Goal: Information Seeking & Learning: Learn about a topic

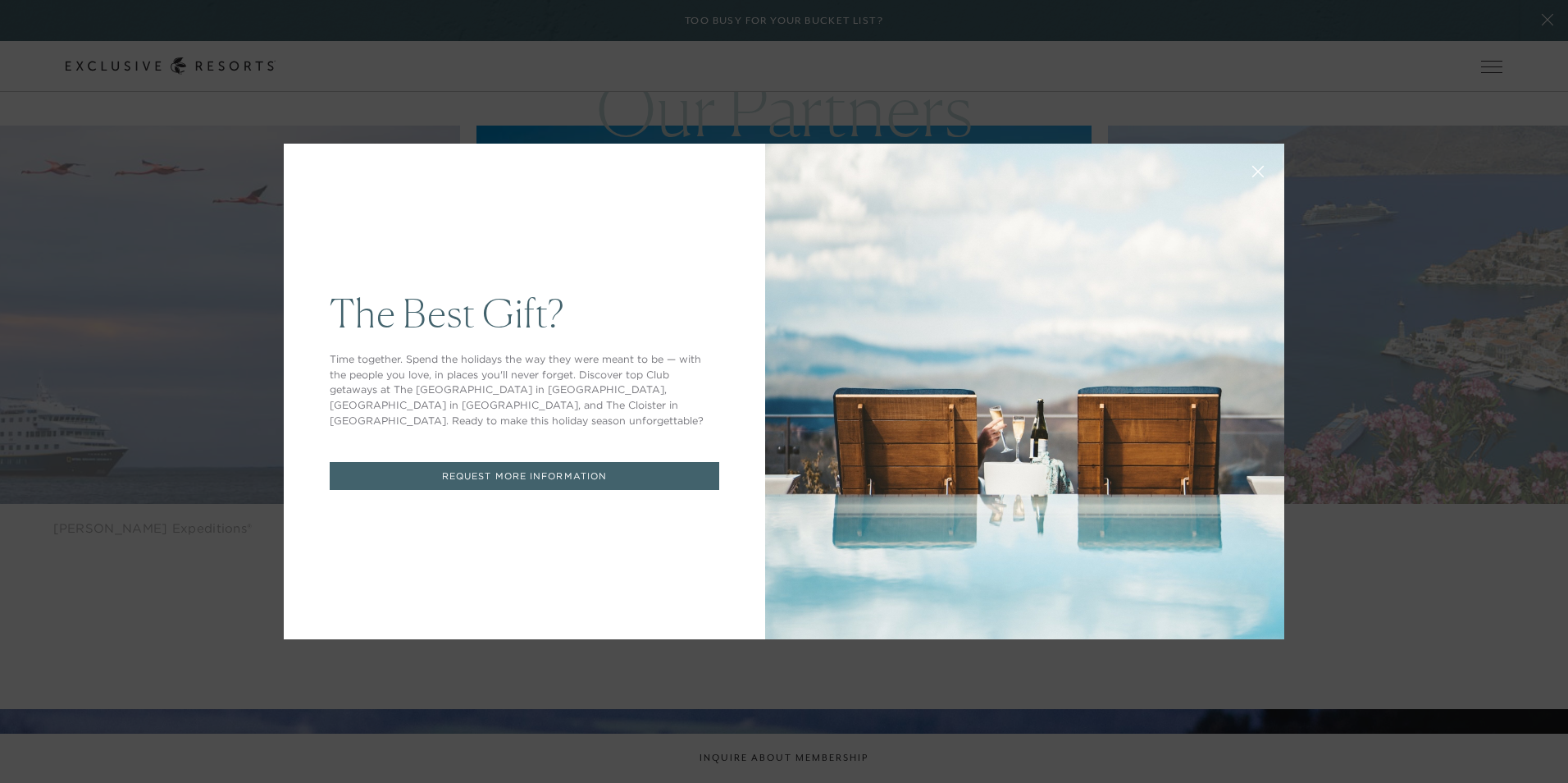
click at [1253, 184] on button at bounding box center [1257, 170] width 39 height 39
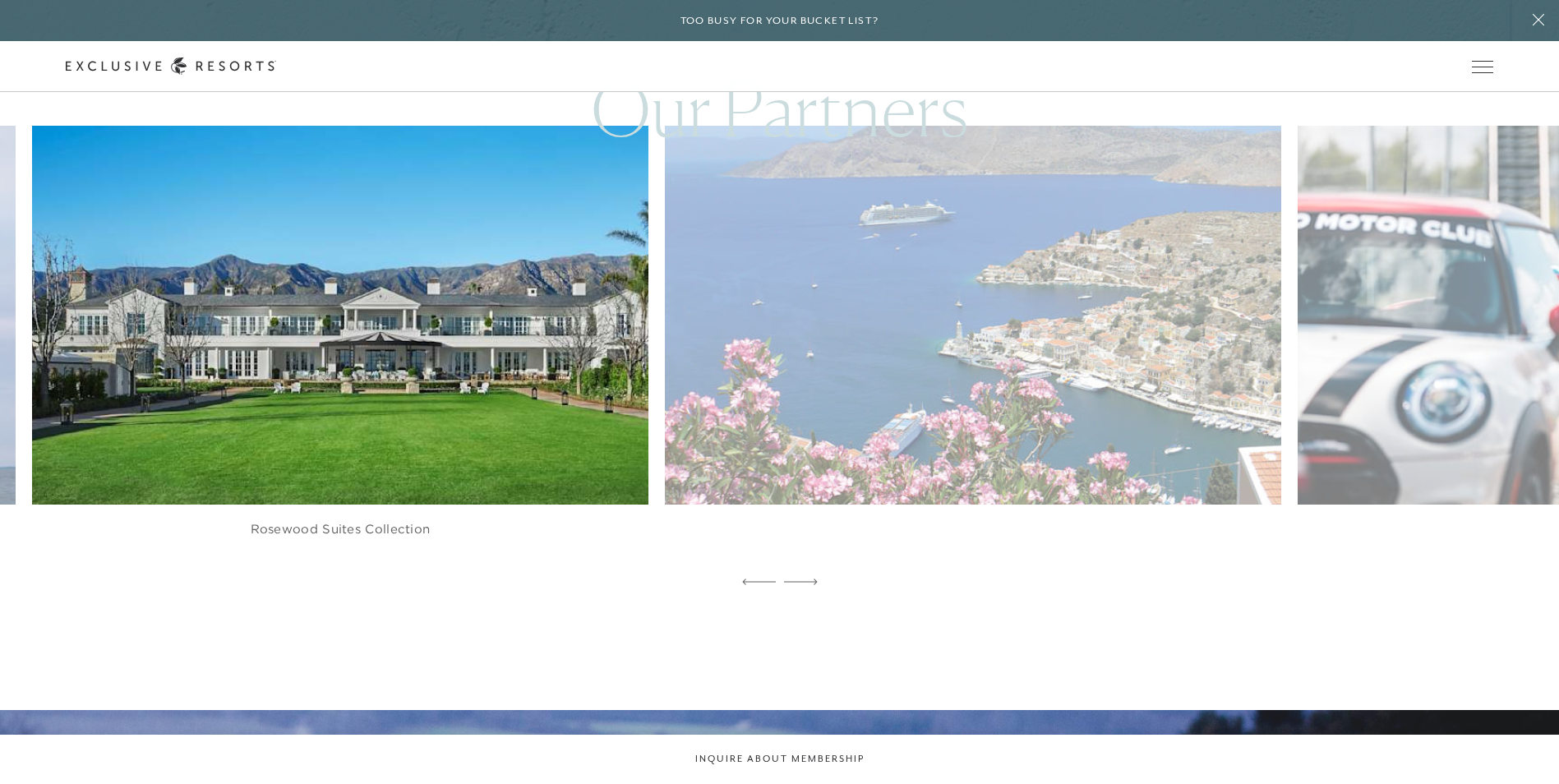
click at [410, 325] on img at bounding box center [360, 316] width 679 height 417
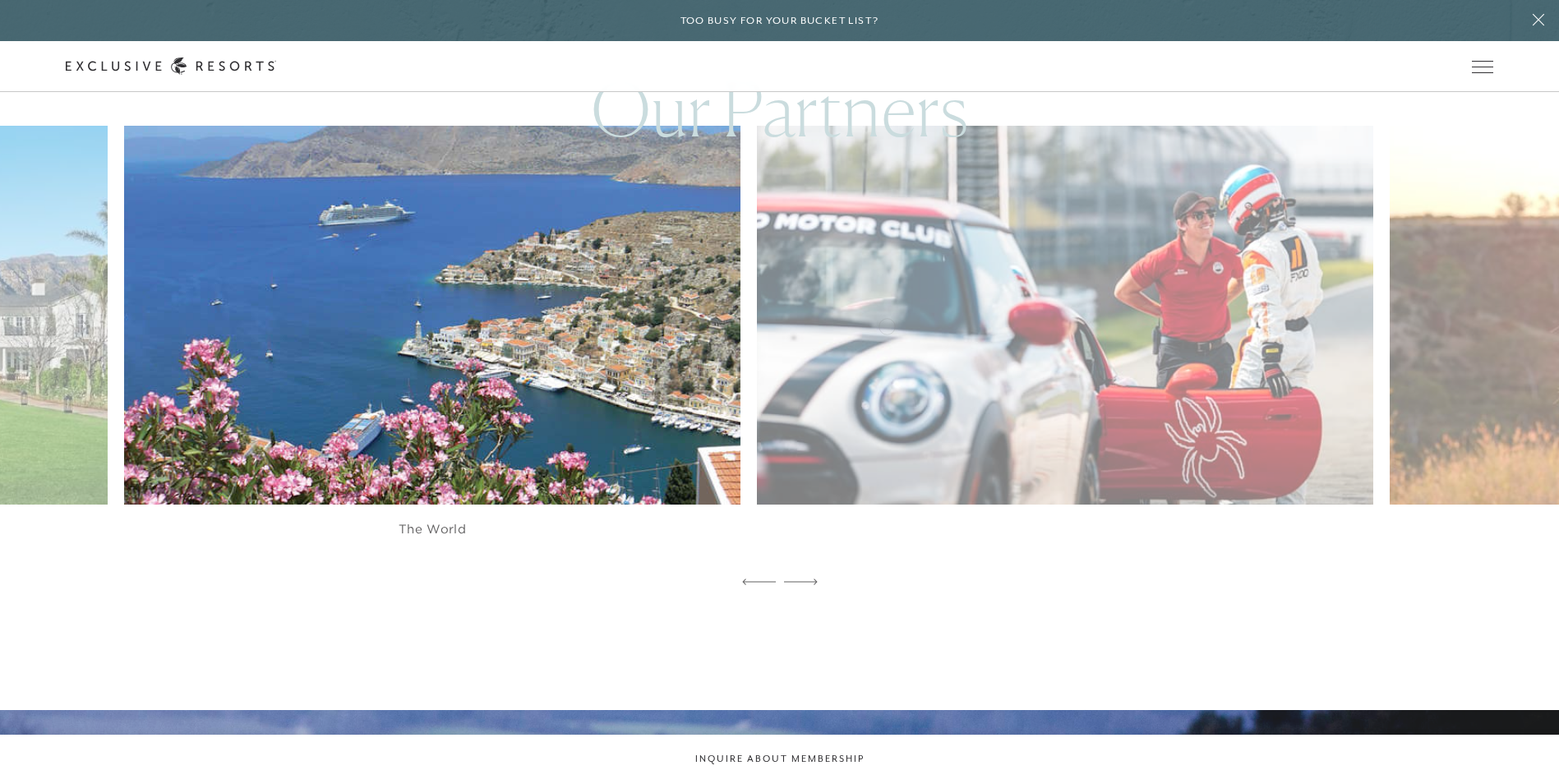
click at [456, 297] on img at bounding box center [452, 316] width 679 height 417
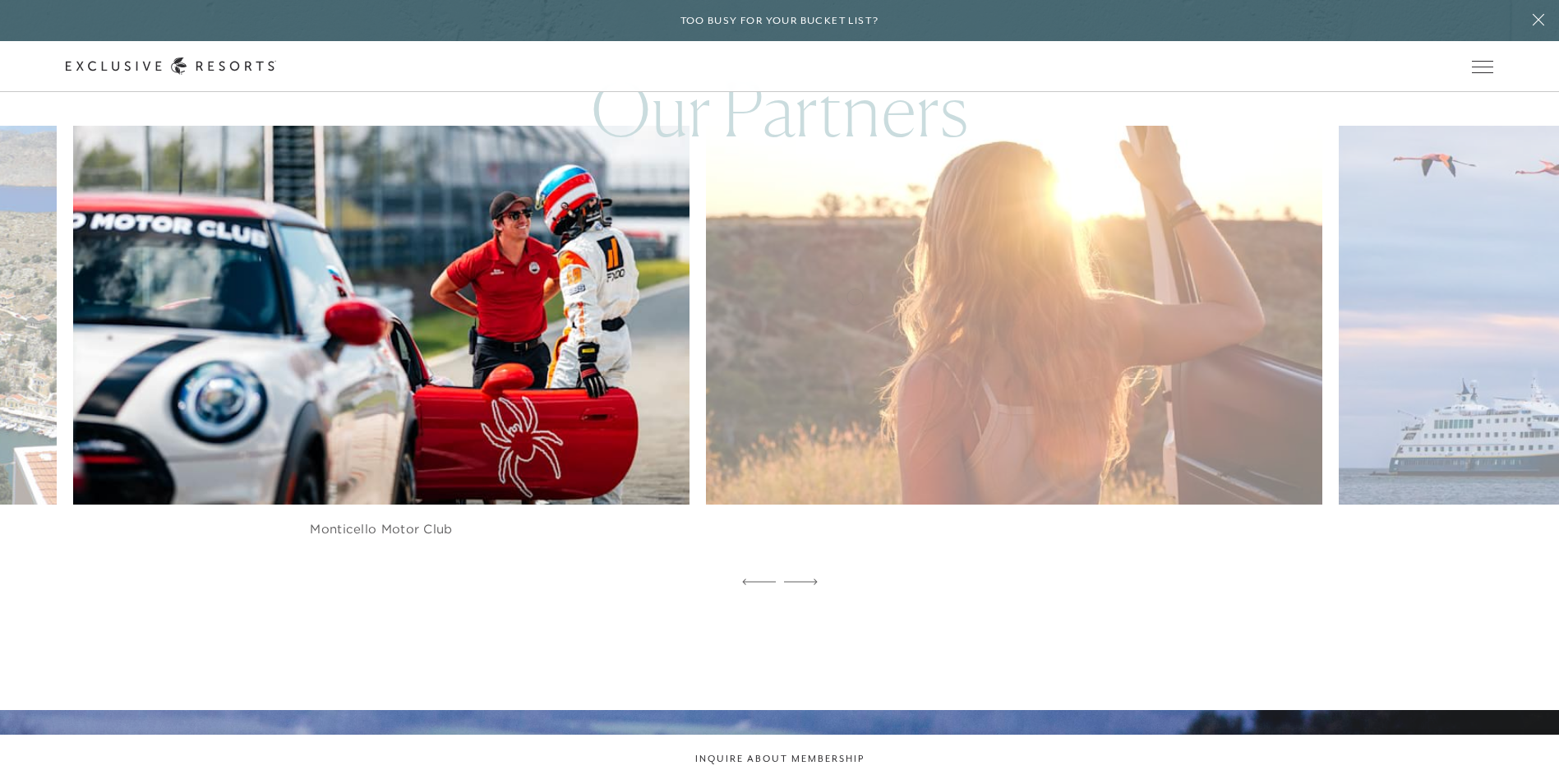
click at [406, 276] on img at bounding box center [402, 316] width 679 height 417
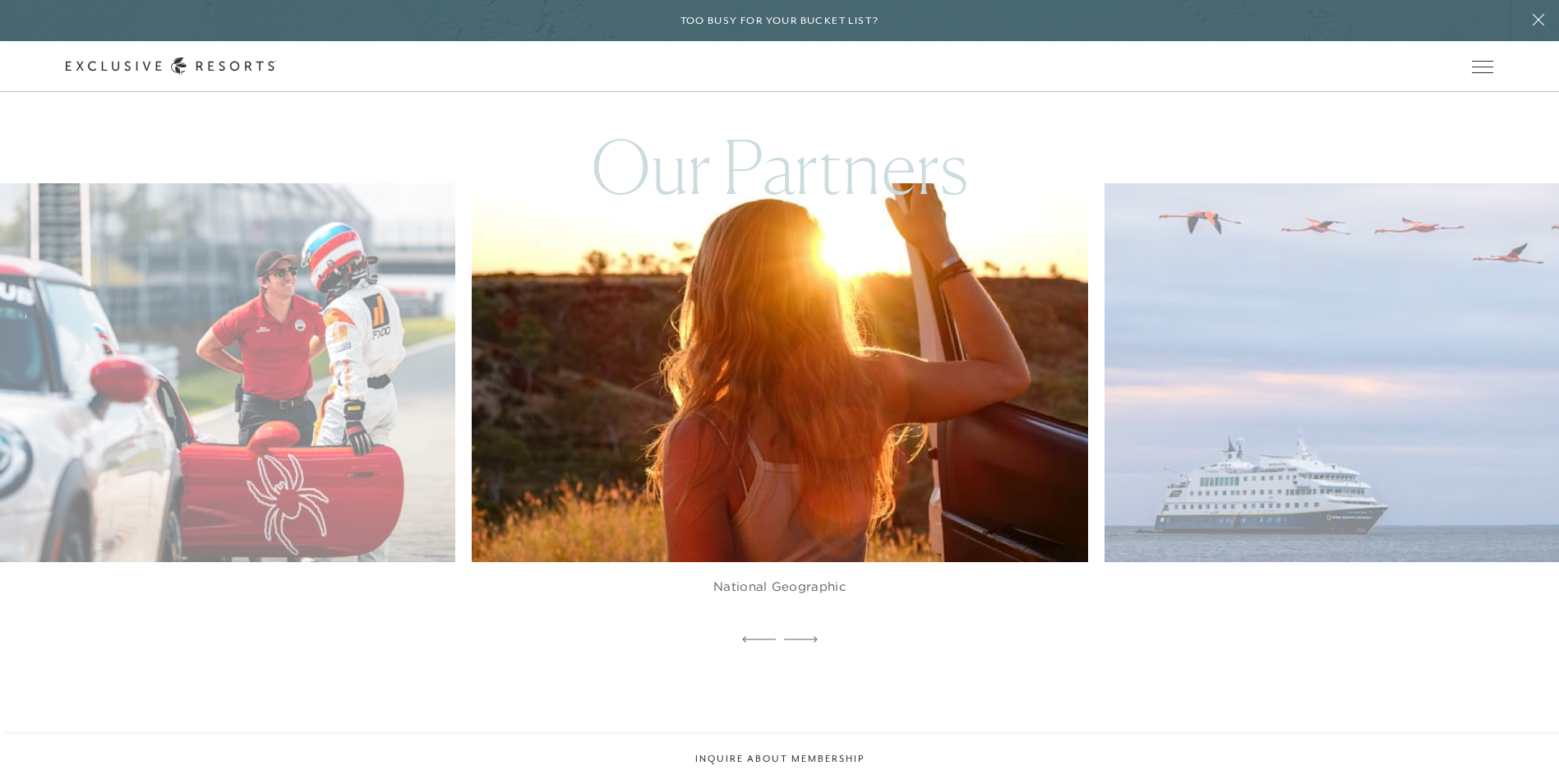
scroll to position [4682, 0]
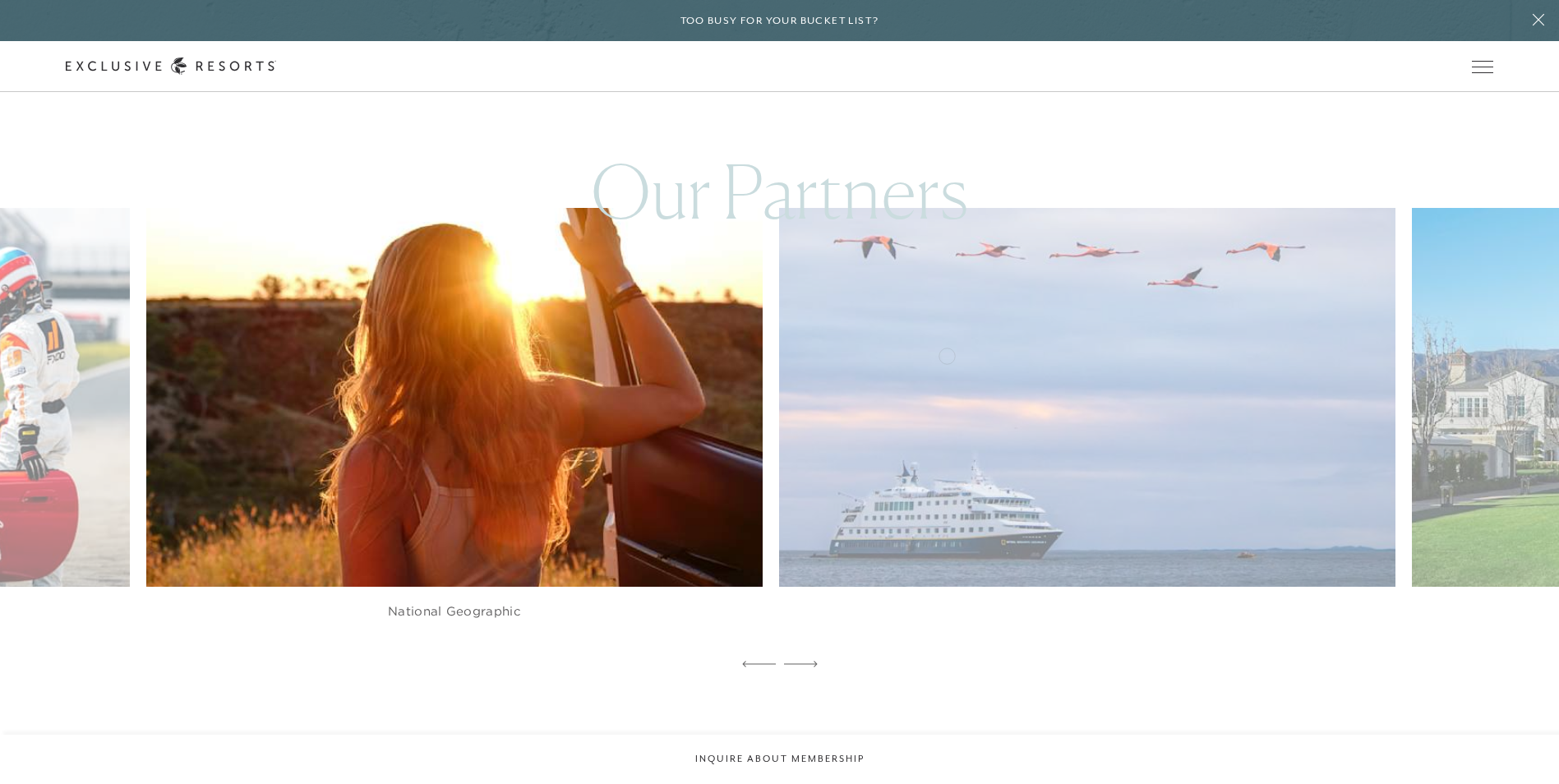
click at [577, 335] on img at bounding box center [475, 397] width 679 height 417
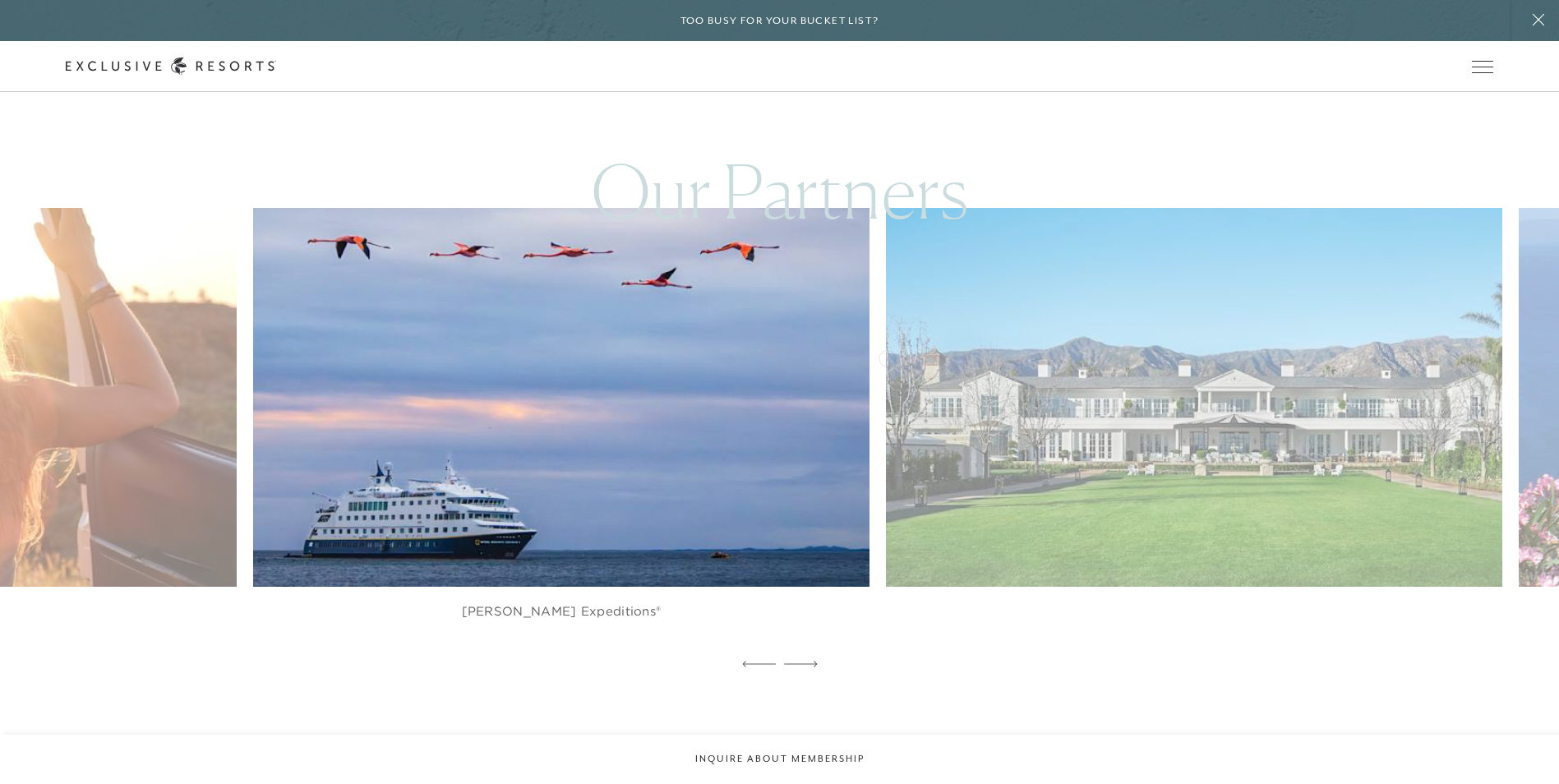
click at [599, 352] on img at bounding box center [582, 397] width 679 height 417
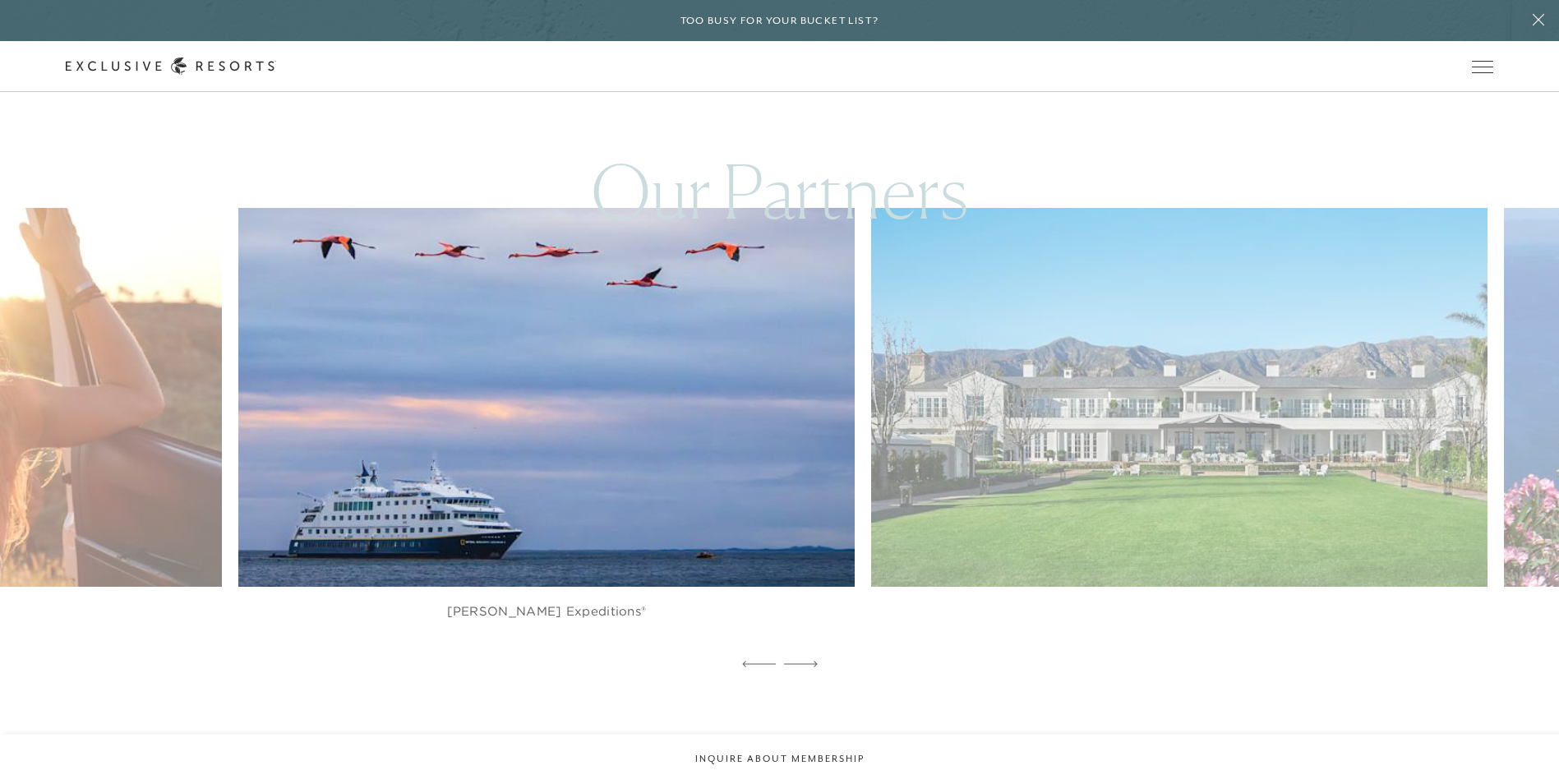
click at [387, 354] on img at bounding box center [567, 397] width 679 height 417
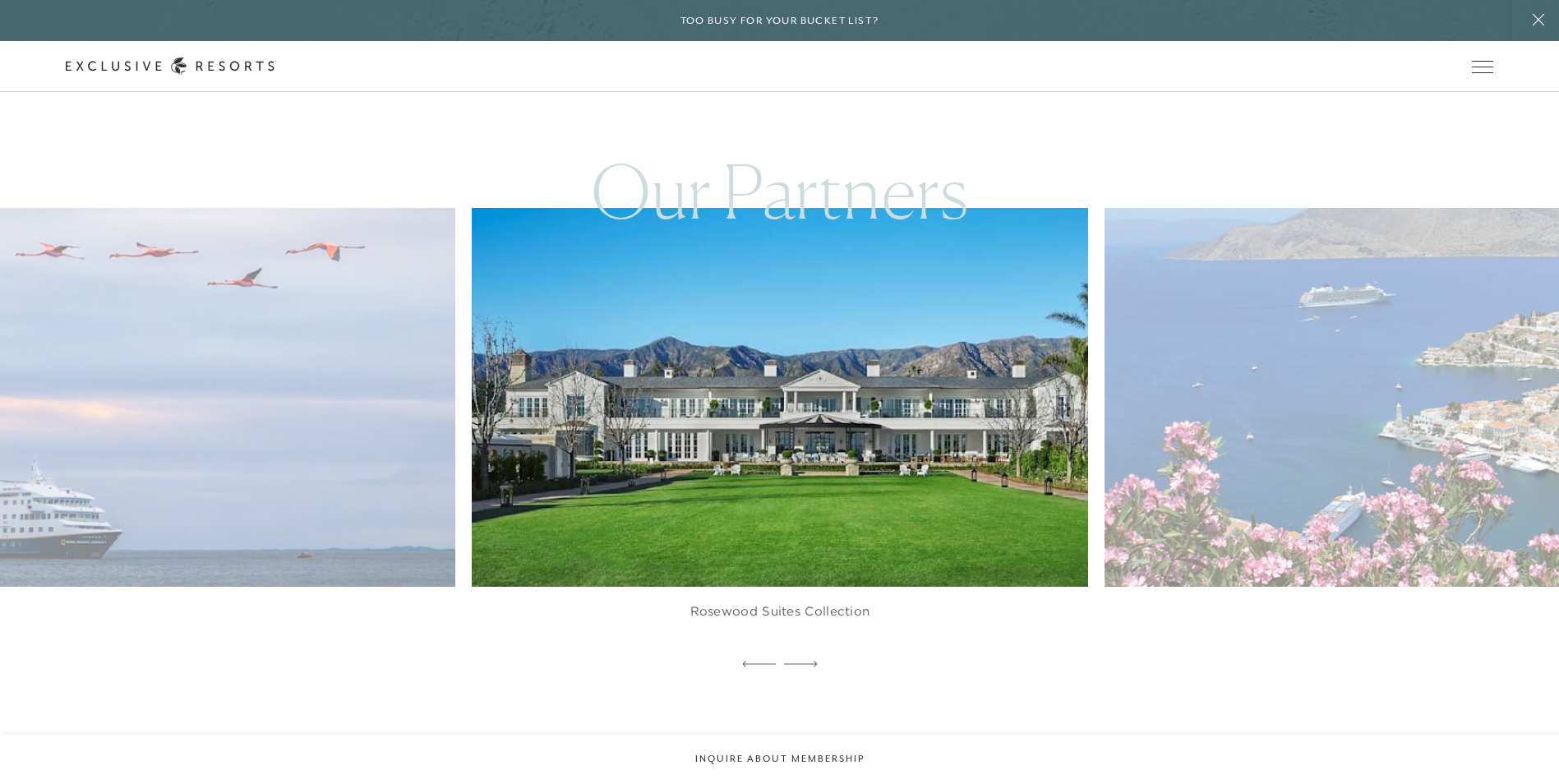
click at [461, 364] on img at bounding box center [799, 397] width 679 height 417
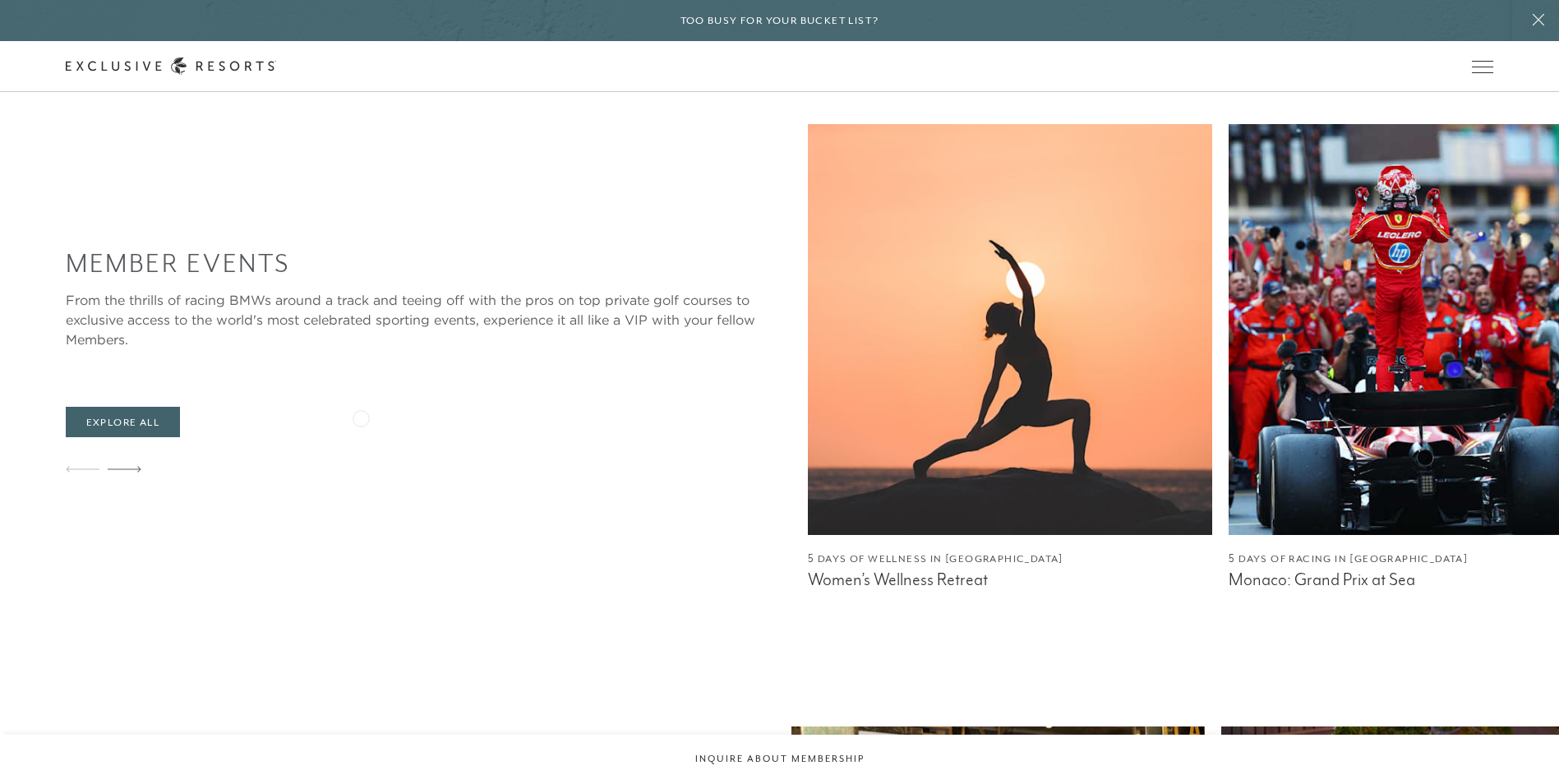
scroll to position [2629, 0]
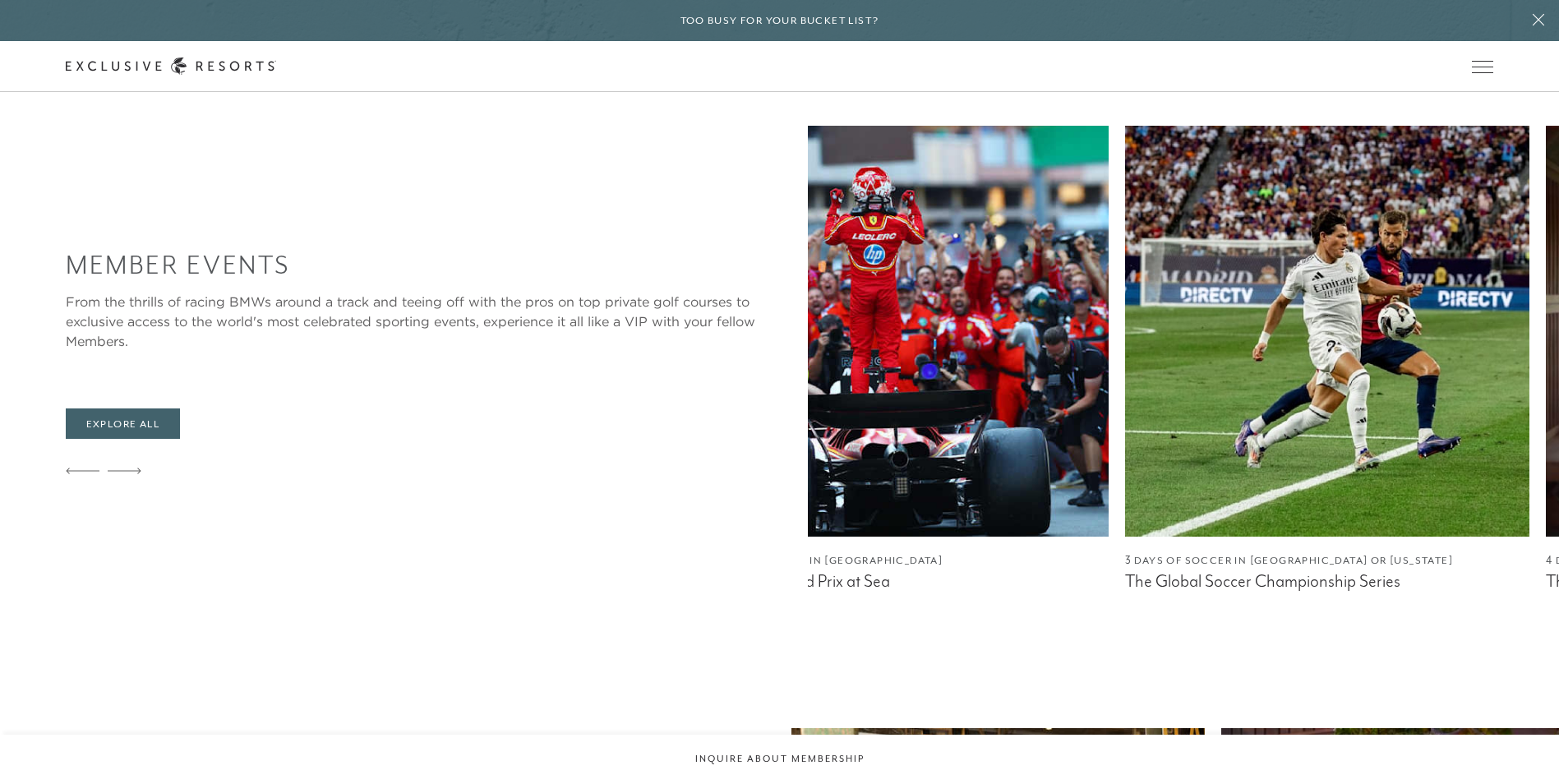
click at [1125, 440] on img at bounding box center [1327, 331] width 405 height 410
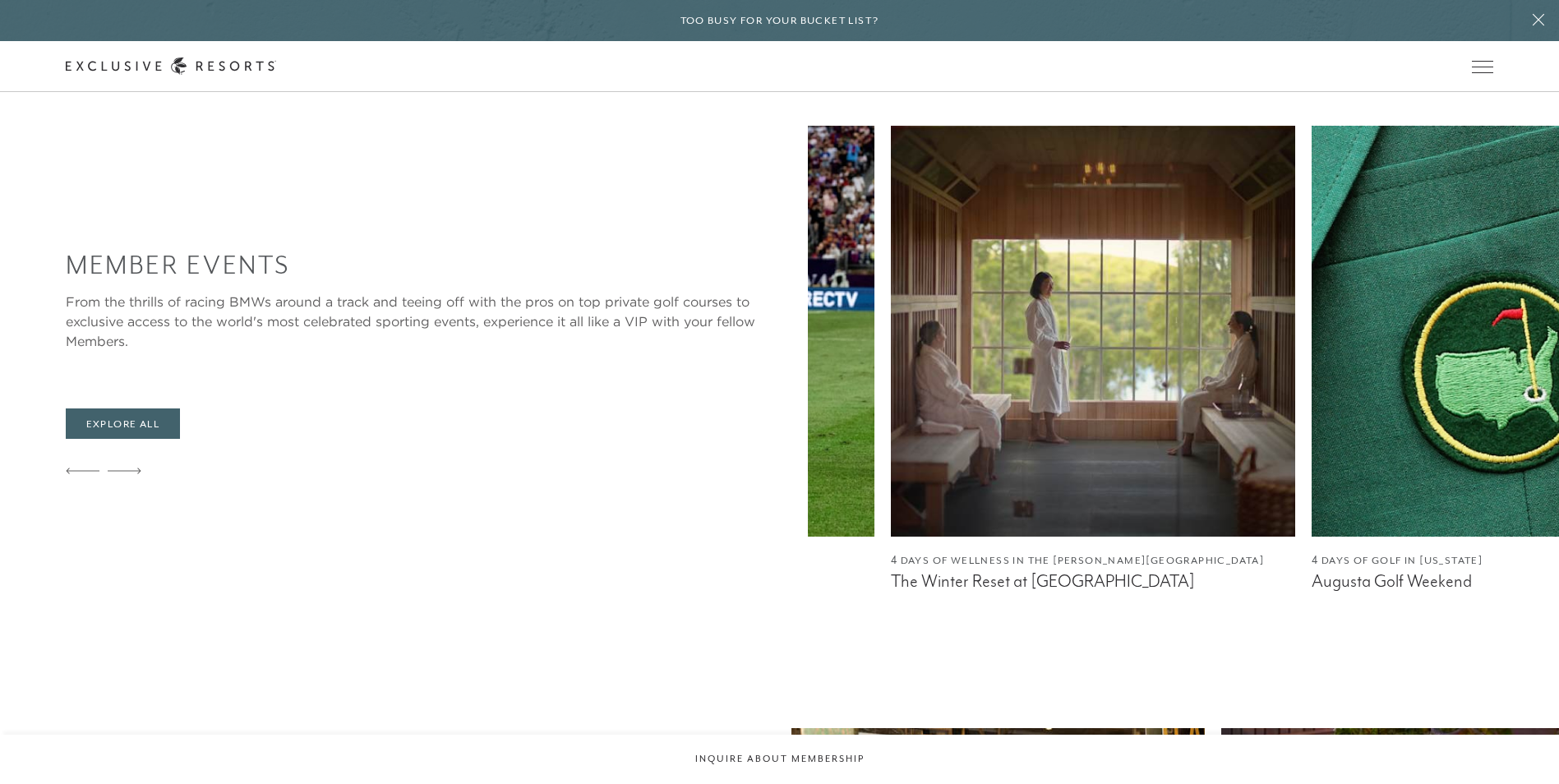
click at [1312, 397] on img at bounding box center [1514, 331] width 405 height 410
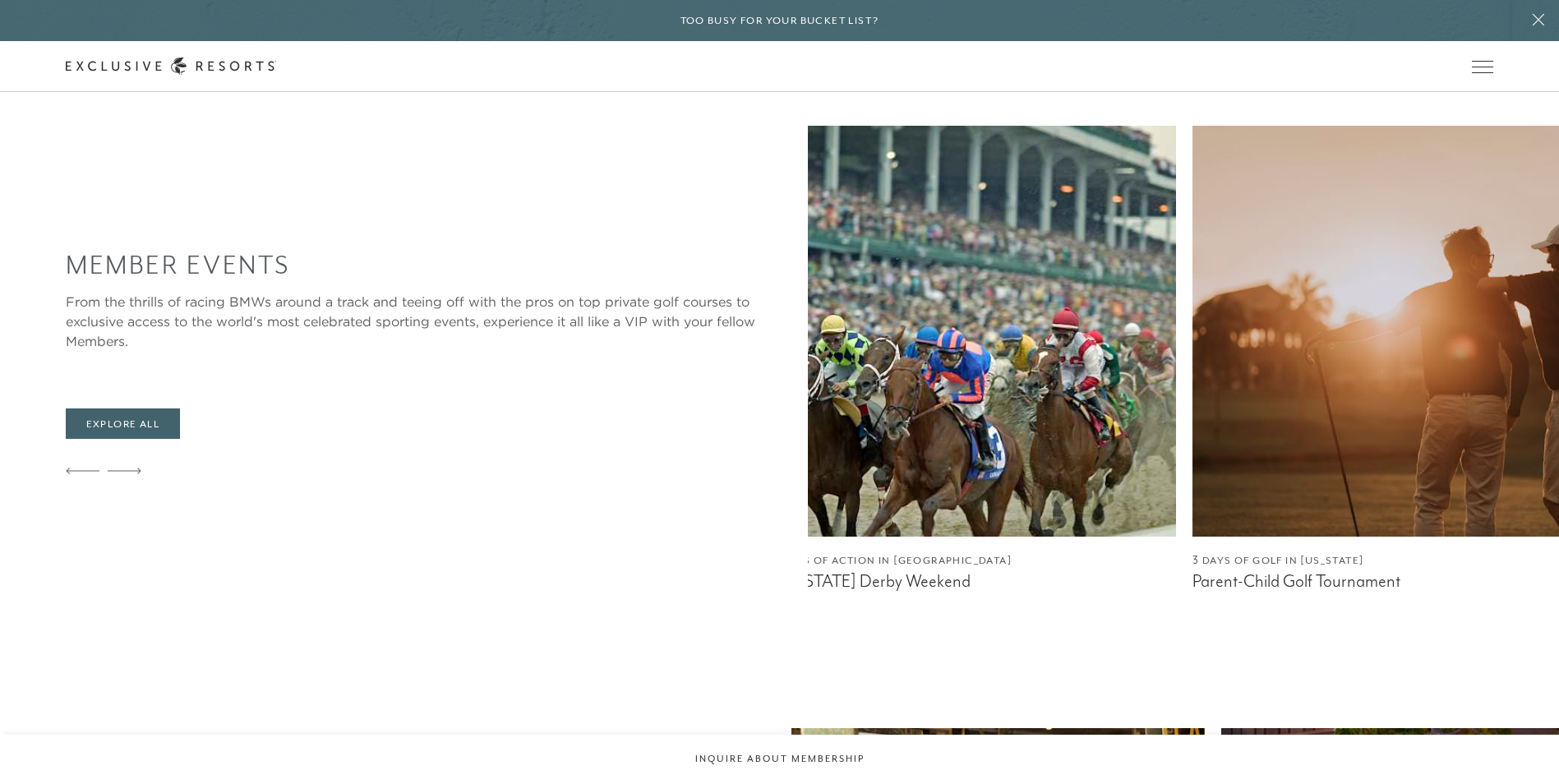
click at [1192, 404] on img at bounding box center [1394, 331] width 405 height 410
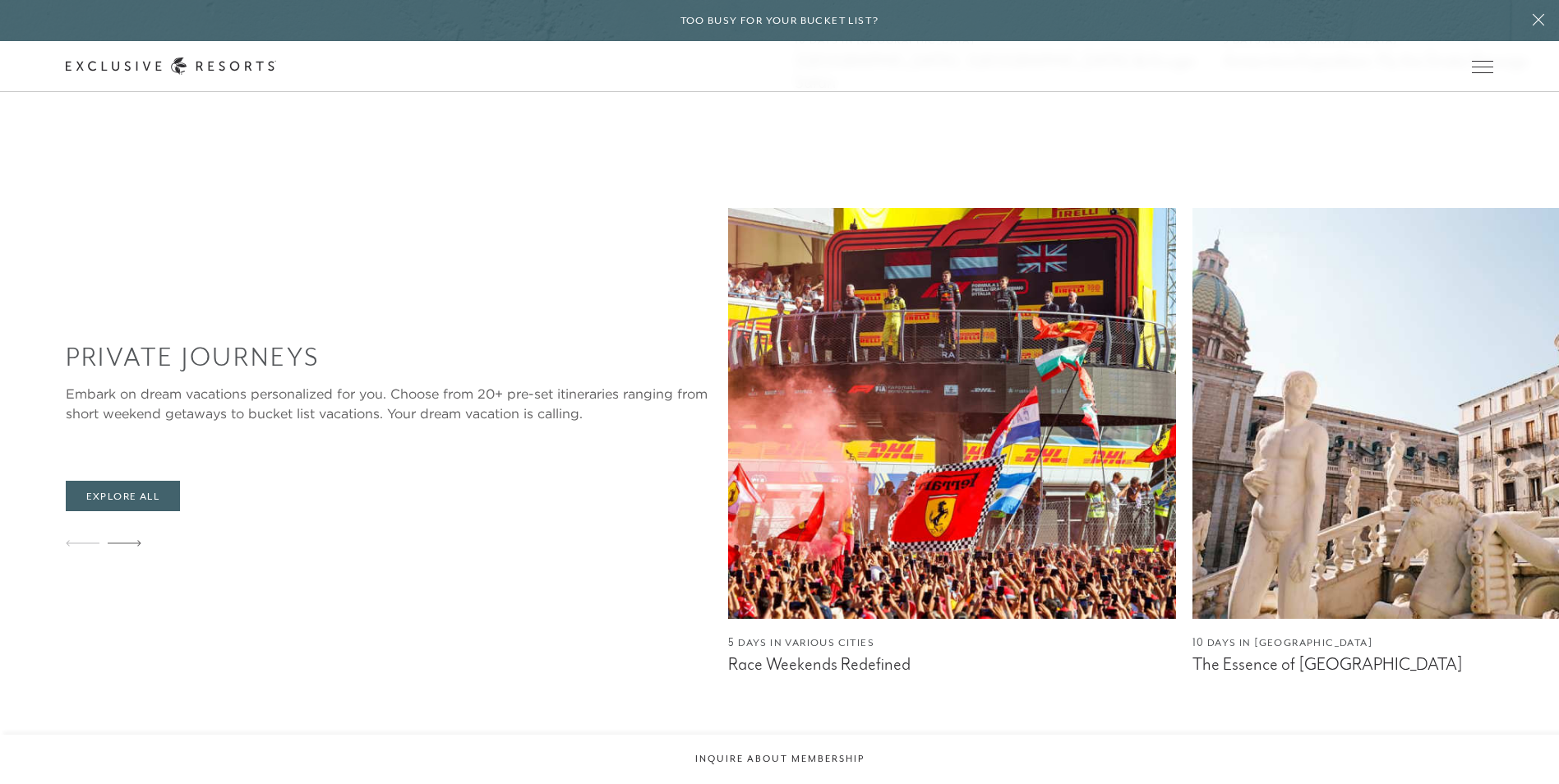
scroll to position [1478, 0]
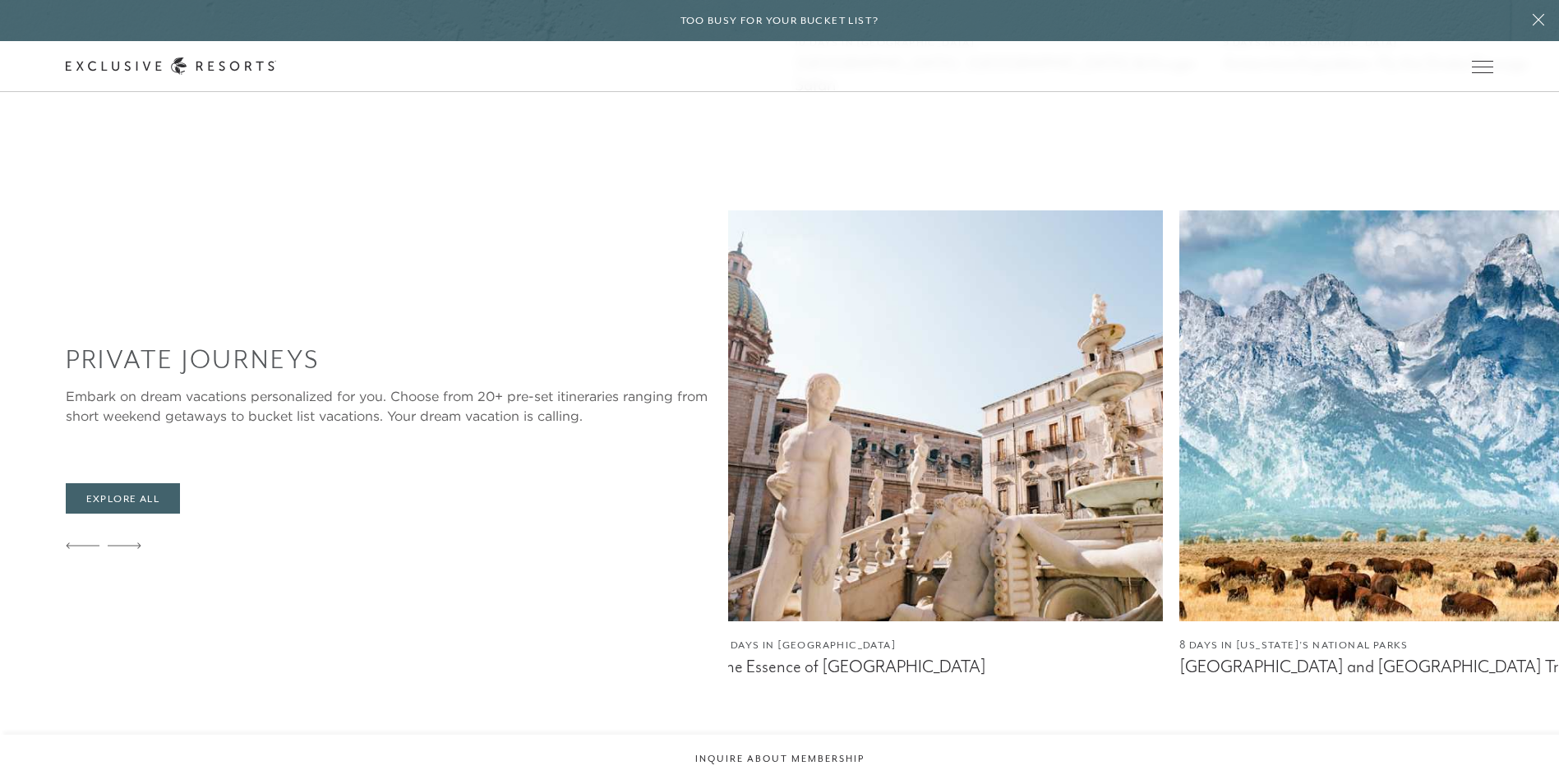
click at [716, 436] on img at bounding box center [938, 415] width 447 height 410
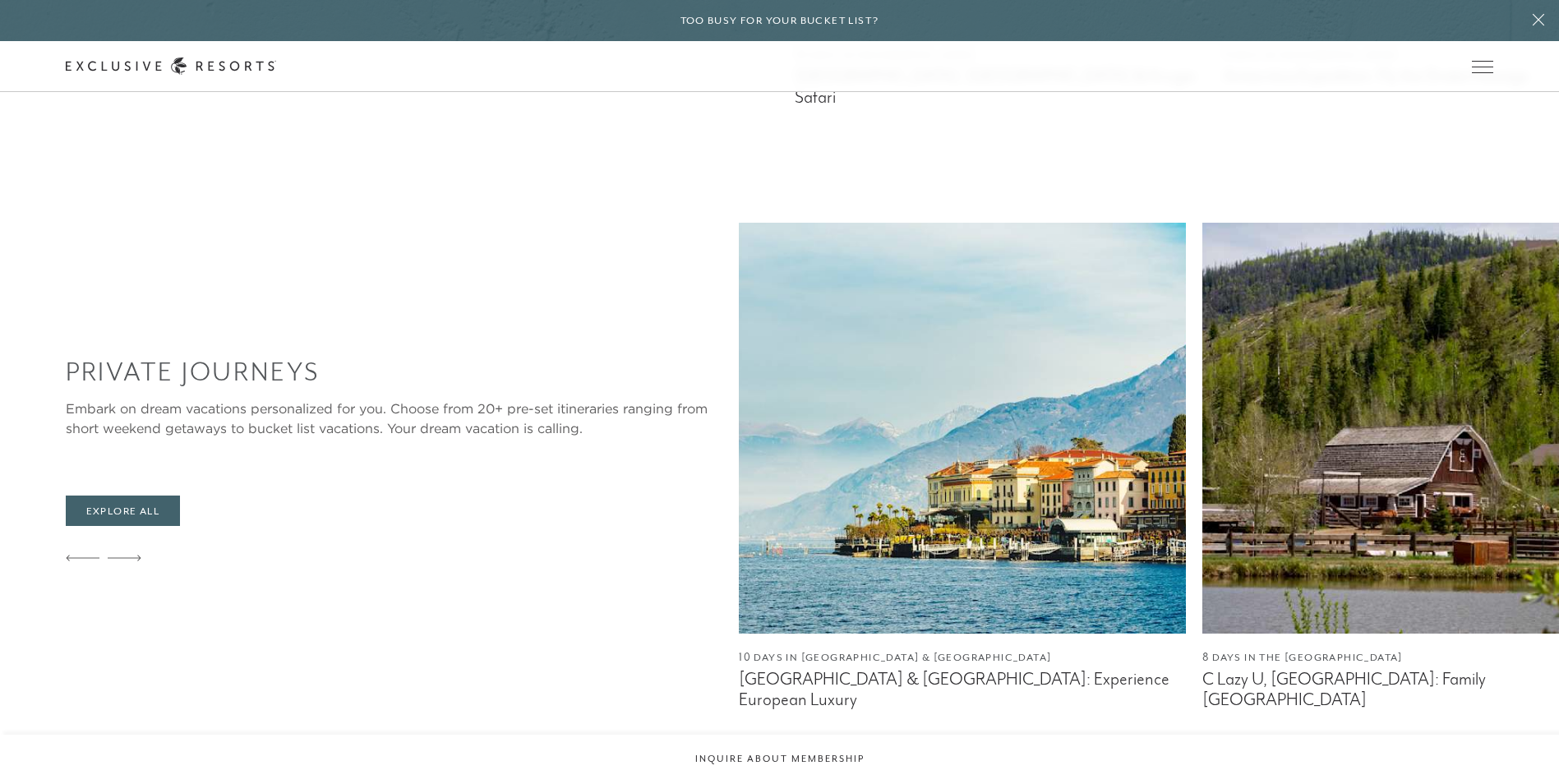
scroll to position [1453, 0]
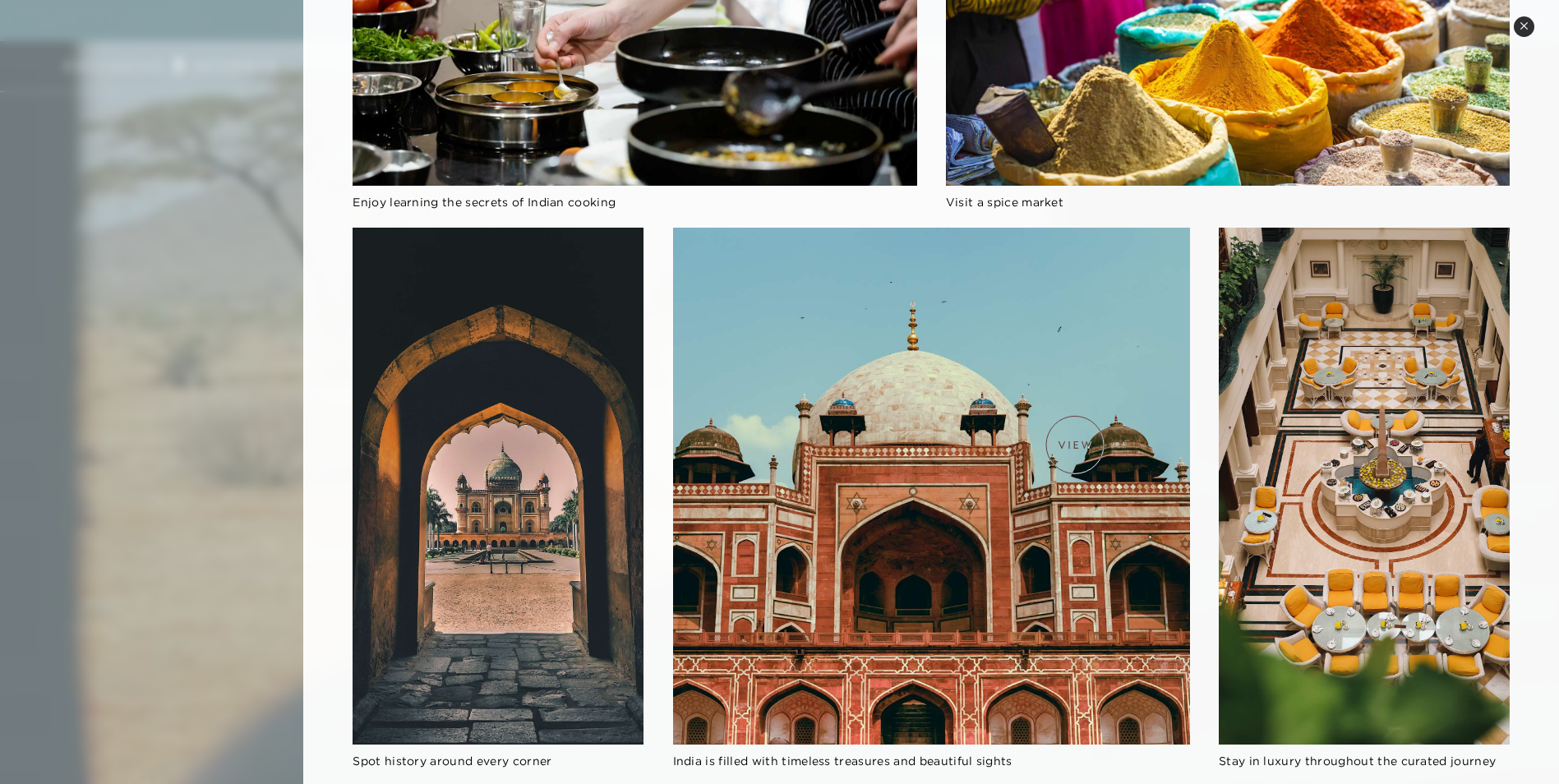
scroll to position [0, 0]
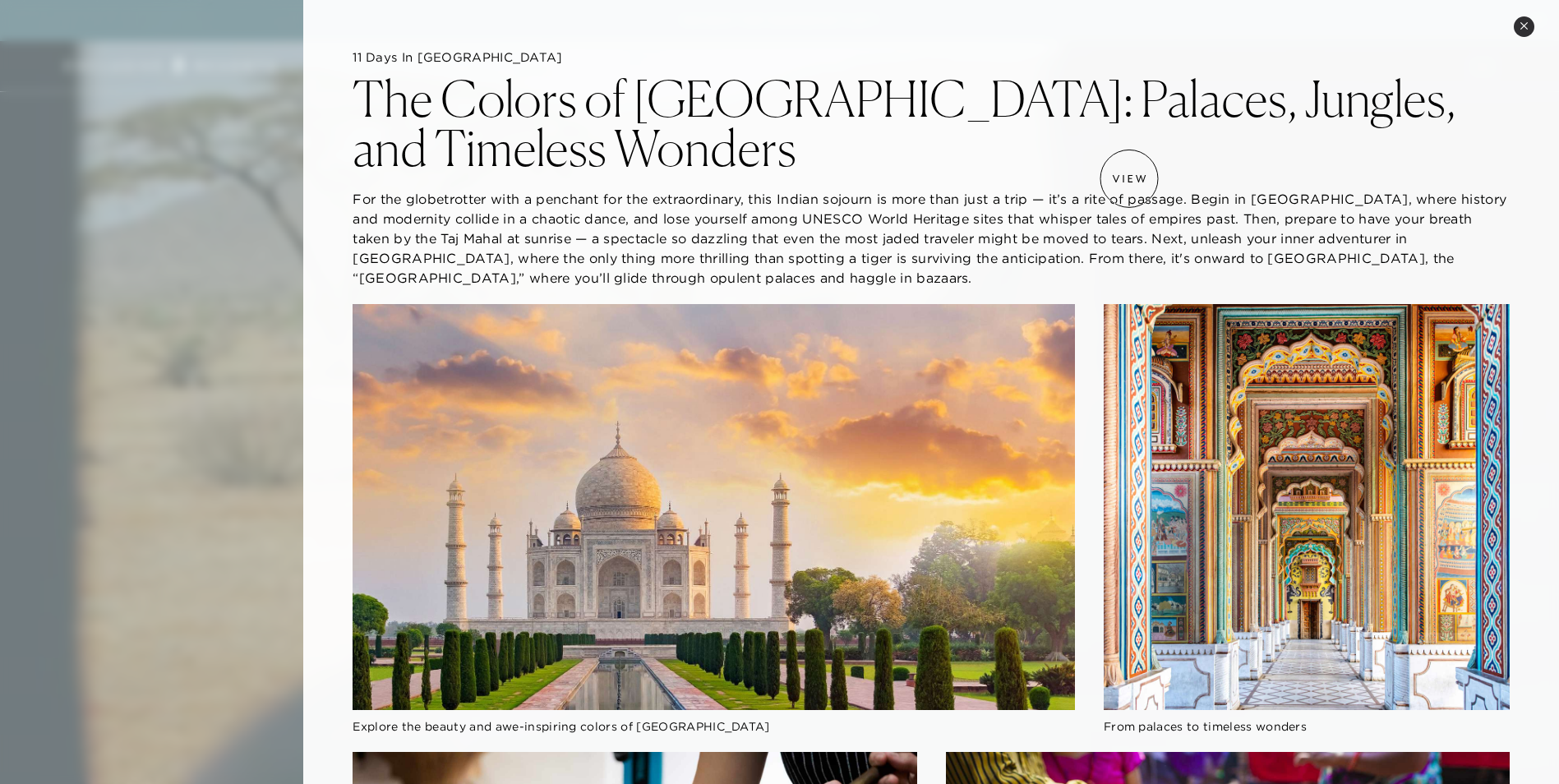
click at [1129, 189] on p "For the globetrotter with a penchant for the extraordinary, this Indian sojourn…" at bounding box center [931, 238] width 1157 height 99
click at [973, 367] on img at bounding box center [714, 506] width 722 height 405
drag, startPoint x: 979, startPoint y: 519, endPoint x: 1115, endPoint y: 504, distance: 136.8
click at [980, 520] on img at bounding box center [714, 506] width 722 height 405
click at [1156, 455] on img at bounding box center [1307, 506] width 406 height 405
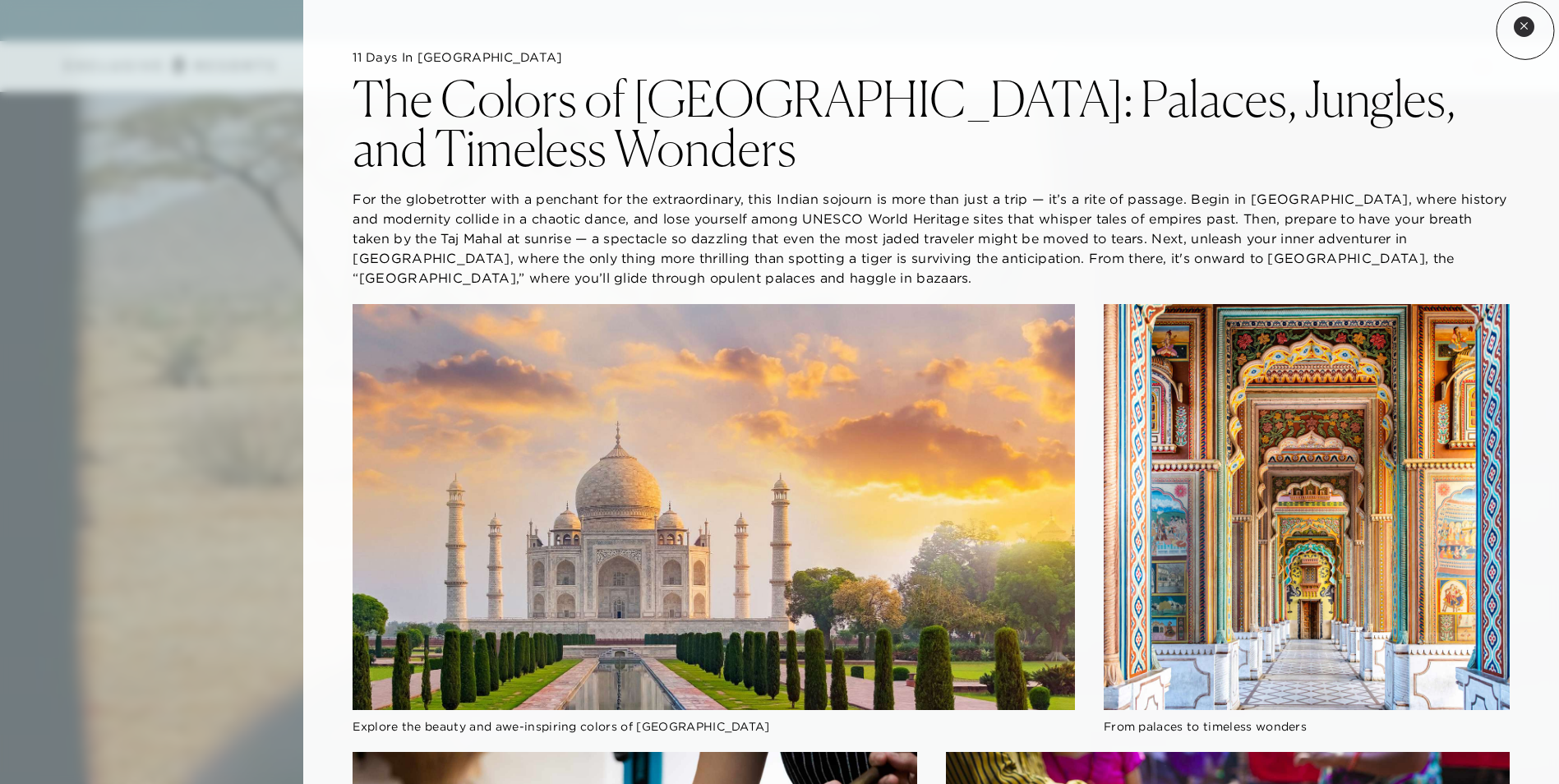
click at [1526, 30] on button "Close quickview" at bounding box center [1524, 26] width 21 height 21
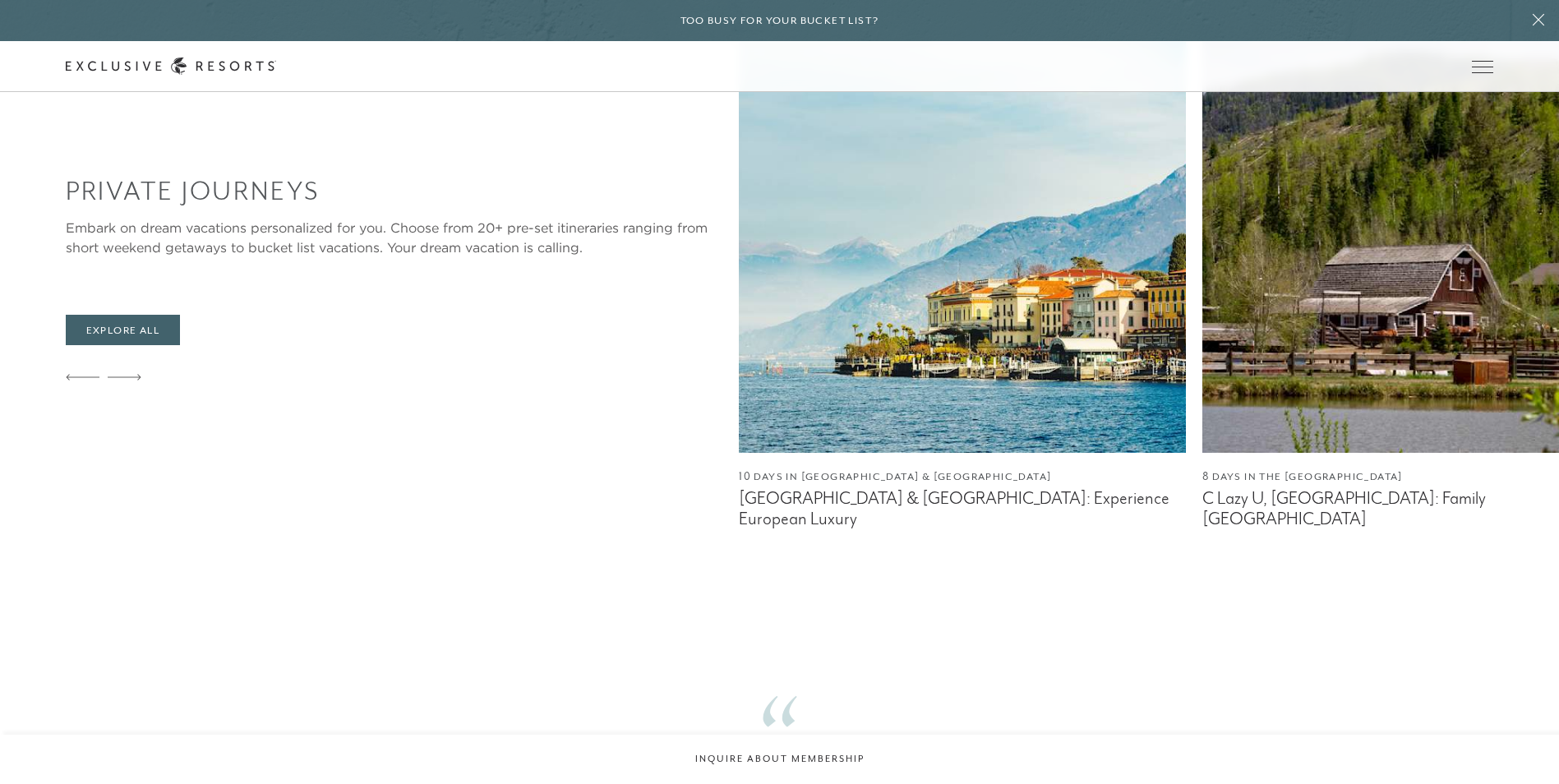
scroll to position [1561, 0]
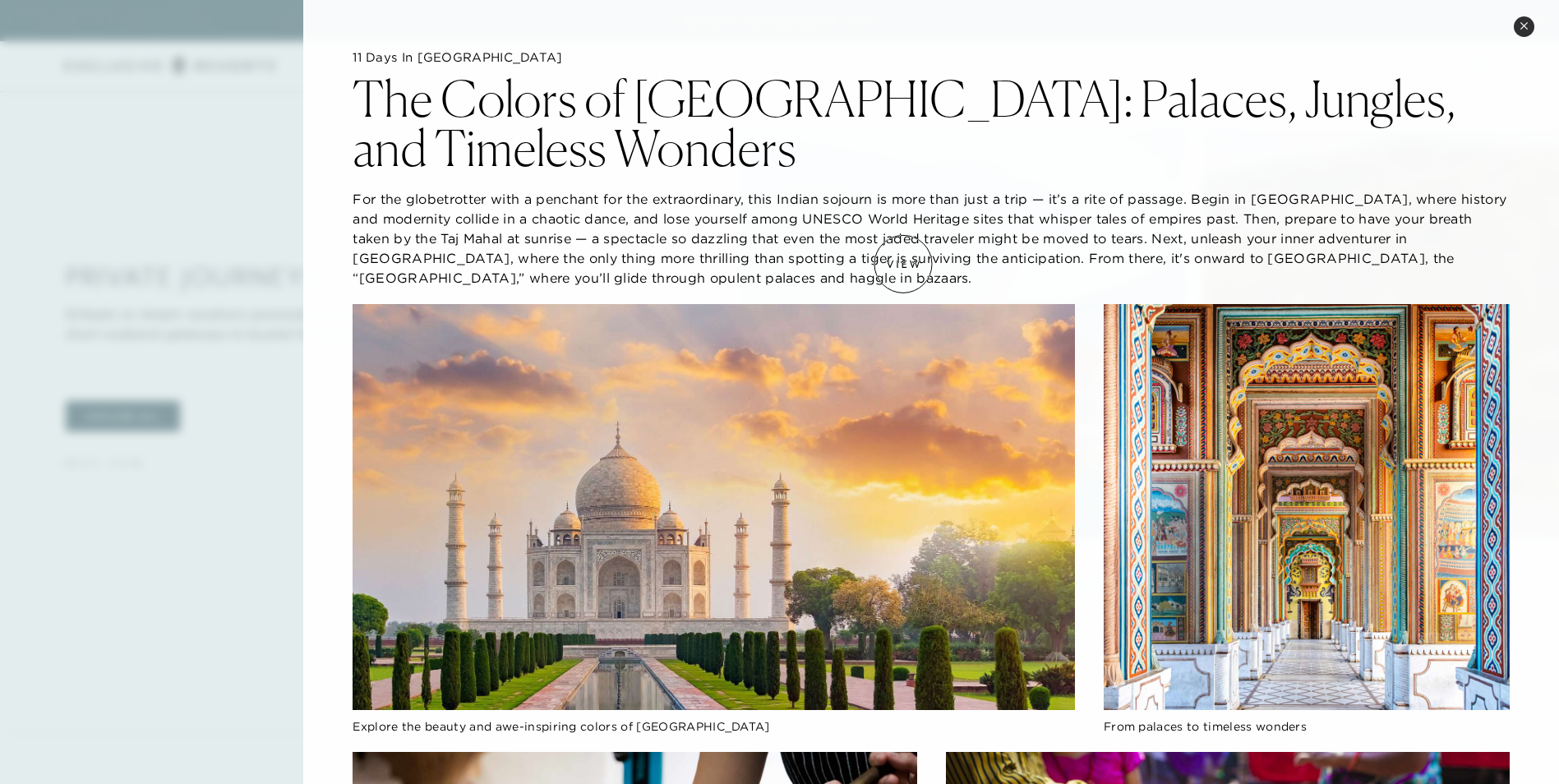
click at [903, 304] on img at bounding box center [714, 506] width 722 height 405
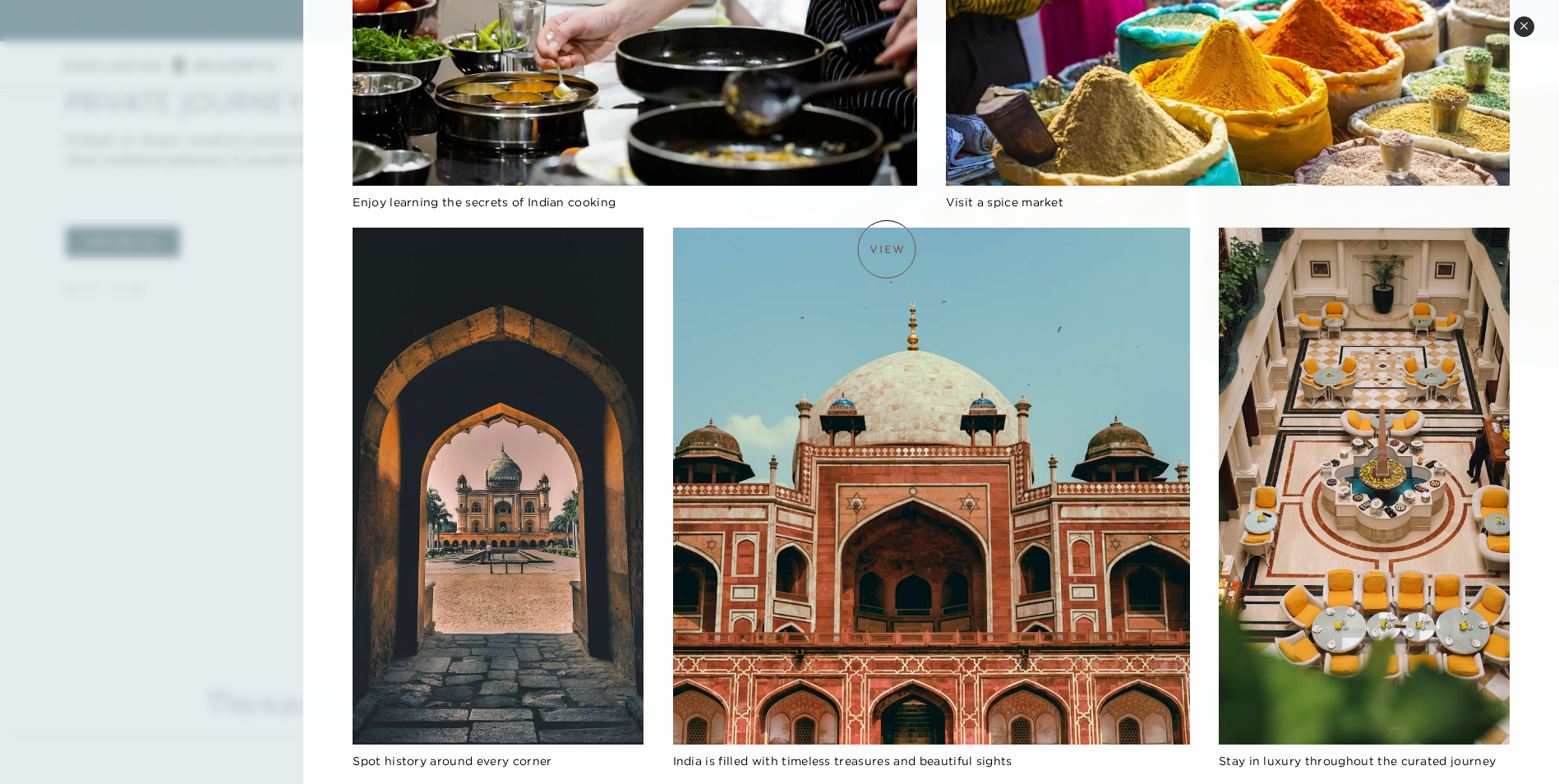
scroll to position [2218, 0]
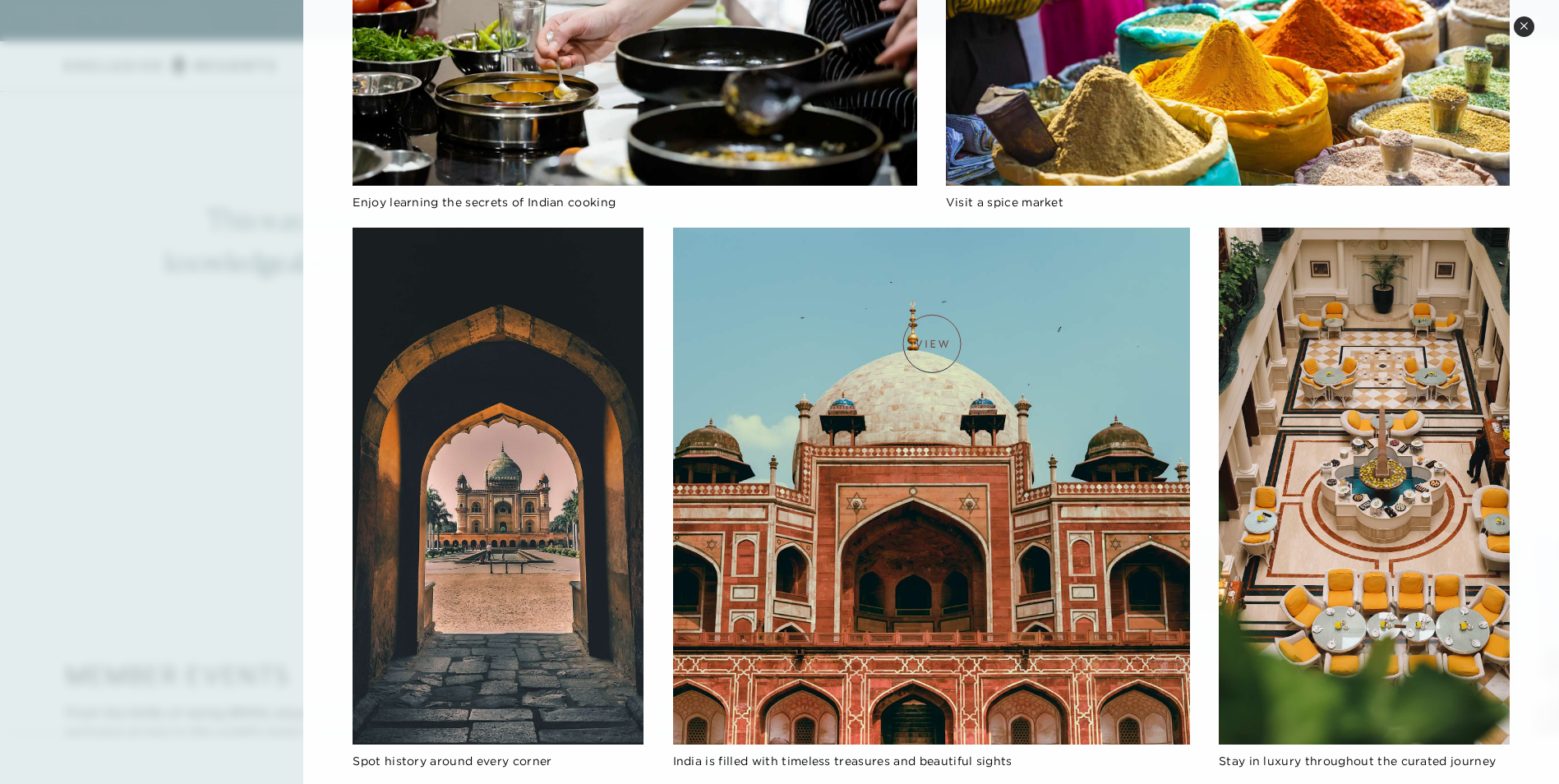
click at [934, 336] on img at bounding box center [931, 485] width 517 height 516
click at [937, 753] on span "India is filled with timeless treasures and beautiful sights" at bounding box center [843, 760] width 340 height 15
click at [1017, 554] on img at bounding box center [931, 485] width 517 height 516
click at [1337, 478] on img at bounding box center [1364, 485] width 291 height 516
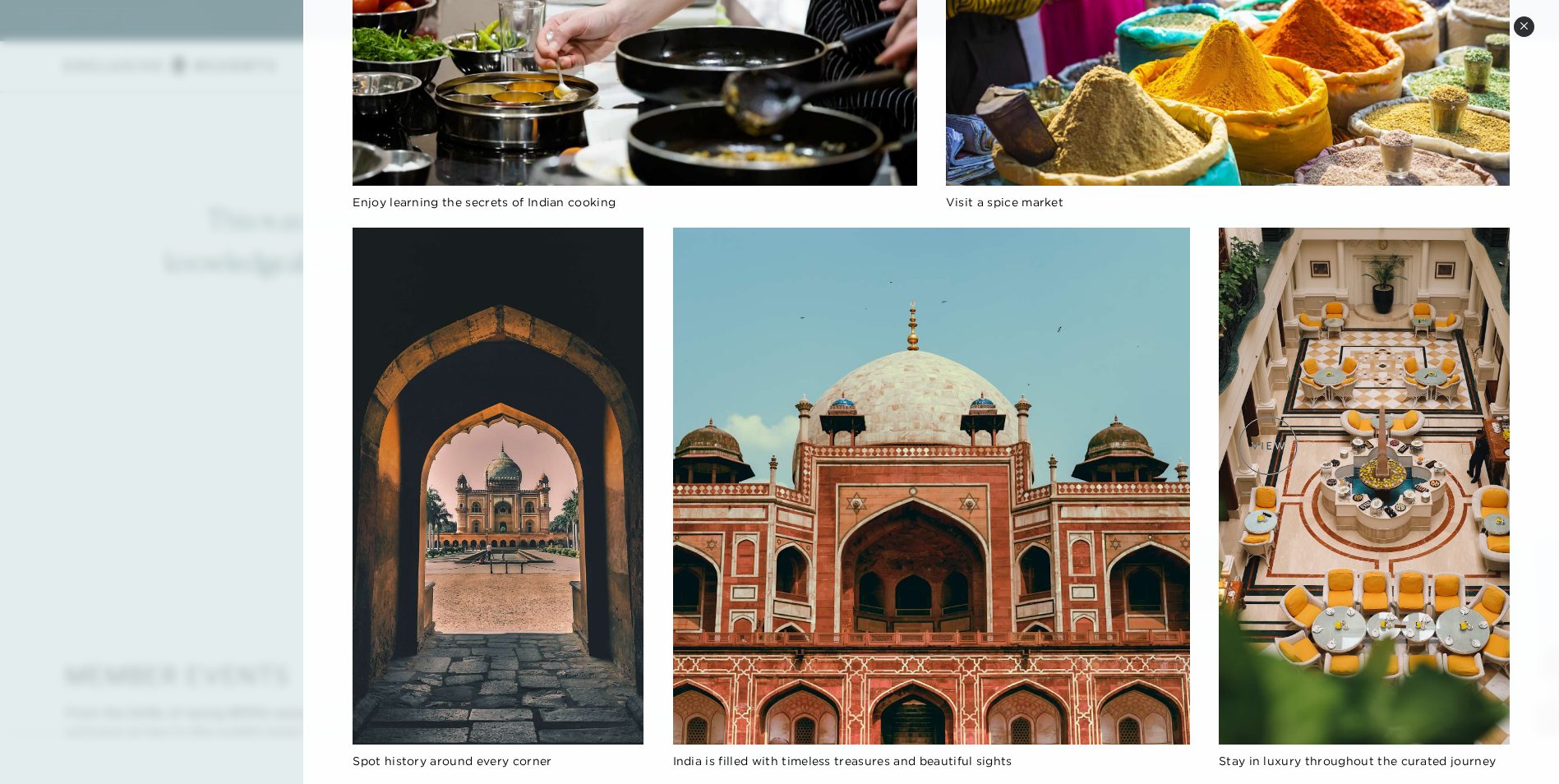
click at [1011, 277] on img at bounding box center [931, 485] width 517 height 516
click at [879, 93] on img at bounding box center [635, 26] width 564 height 317
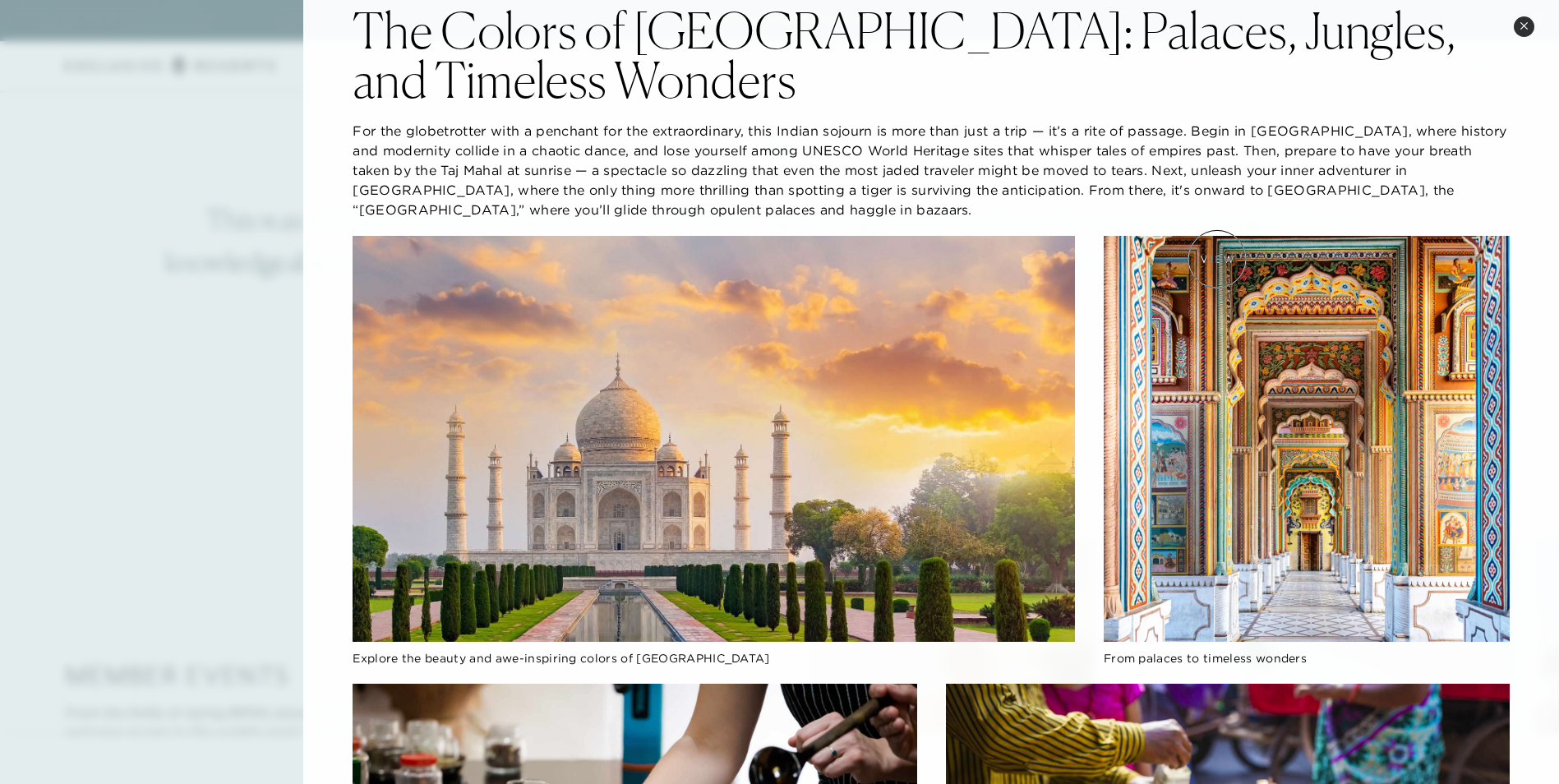
scroll to position [0, 0]
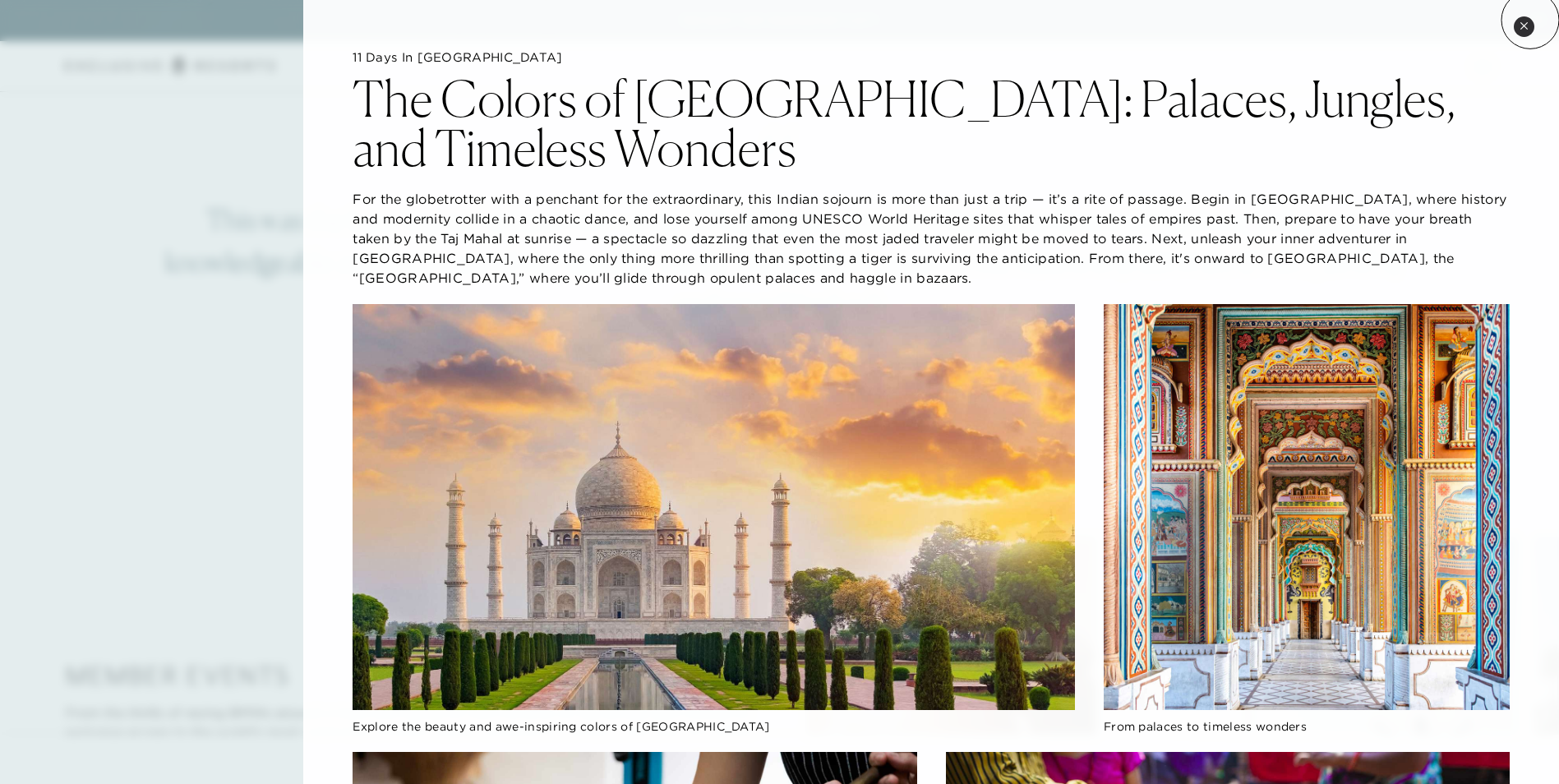
click at [1530, 20] on button "Close quickview" at bounding box center [1524, 26] width 21 height 21
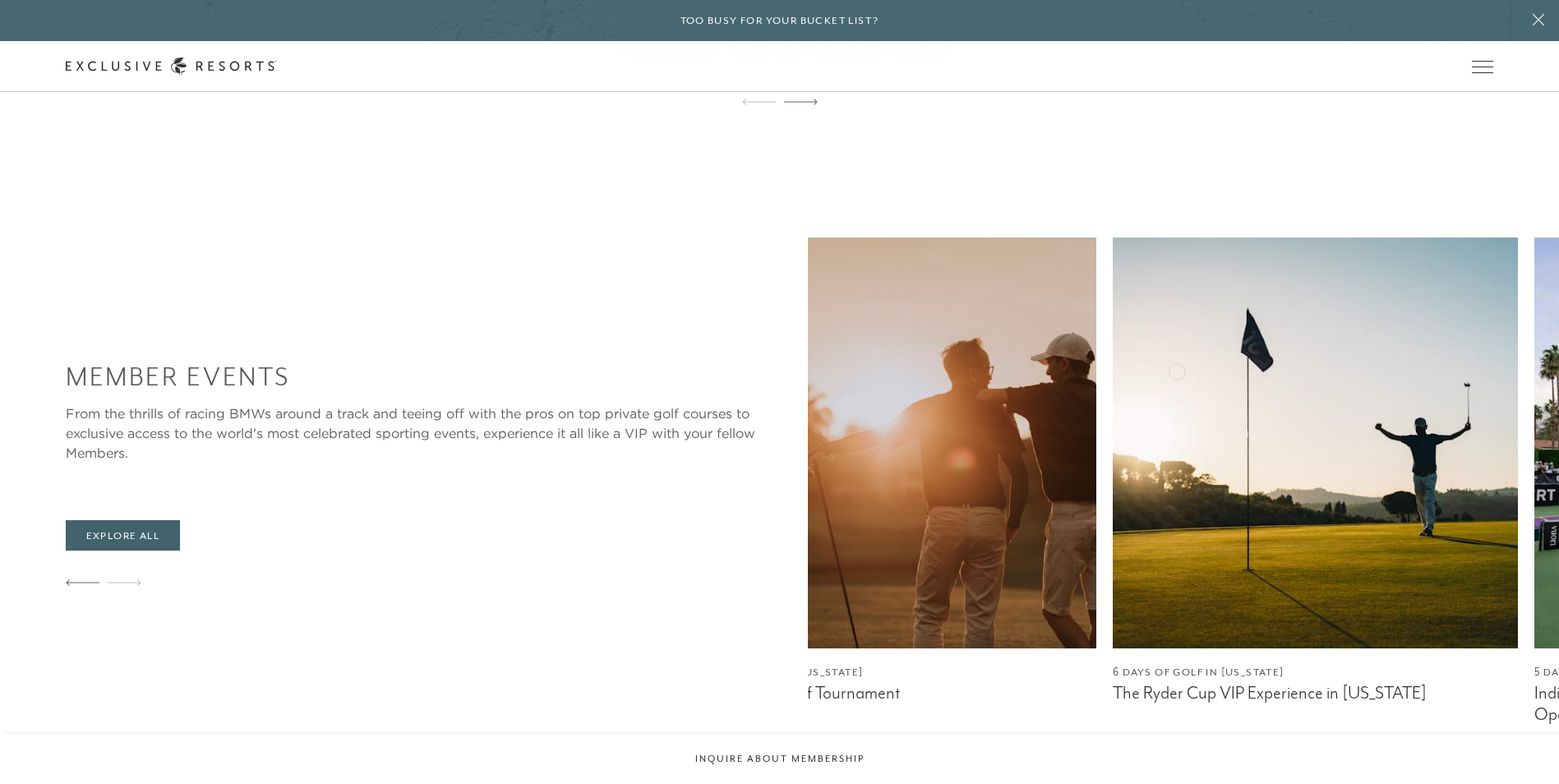
scroll to position [2792, 0]
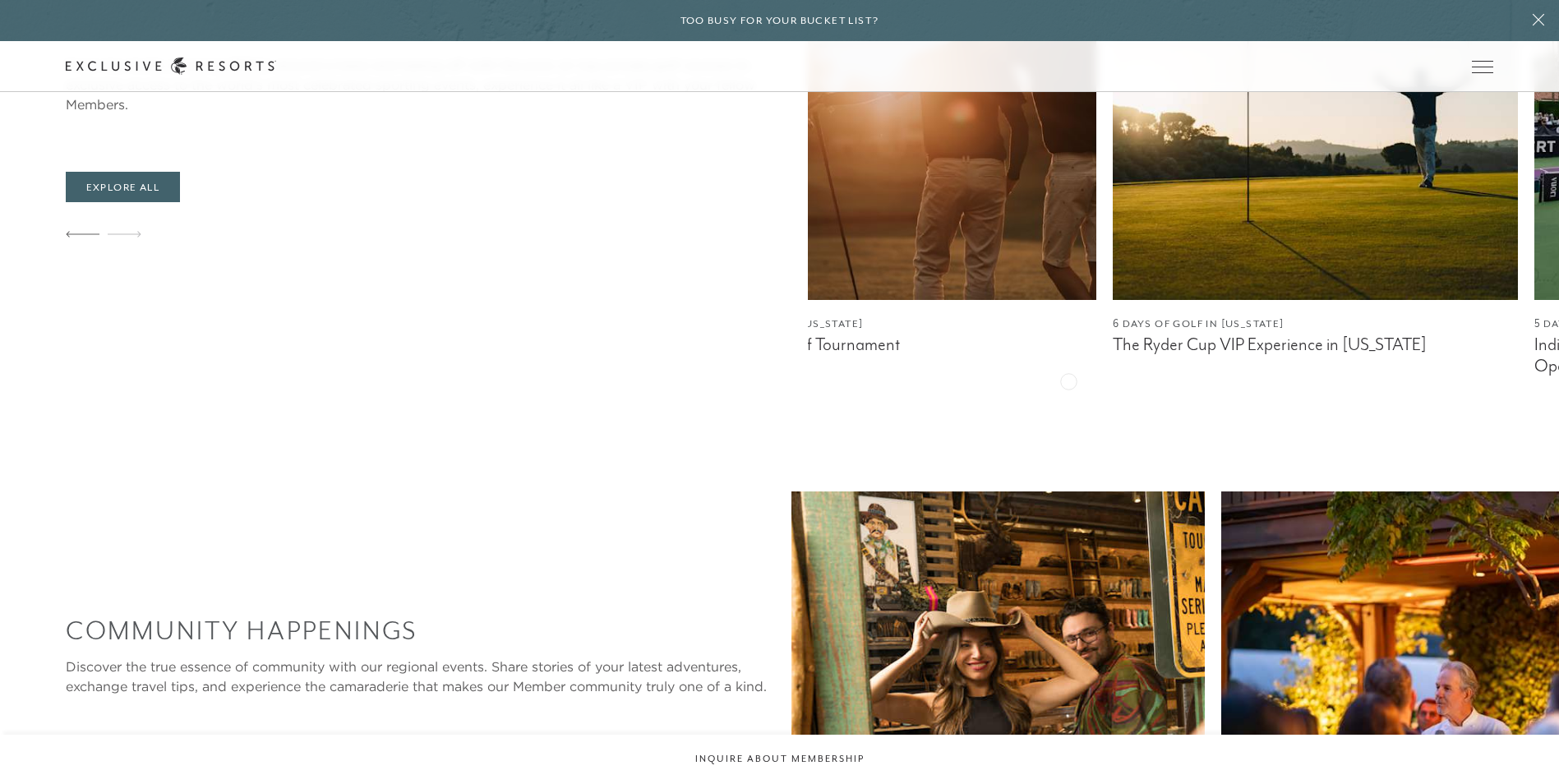
scroll to position [3121, 0]
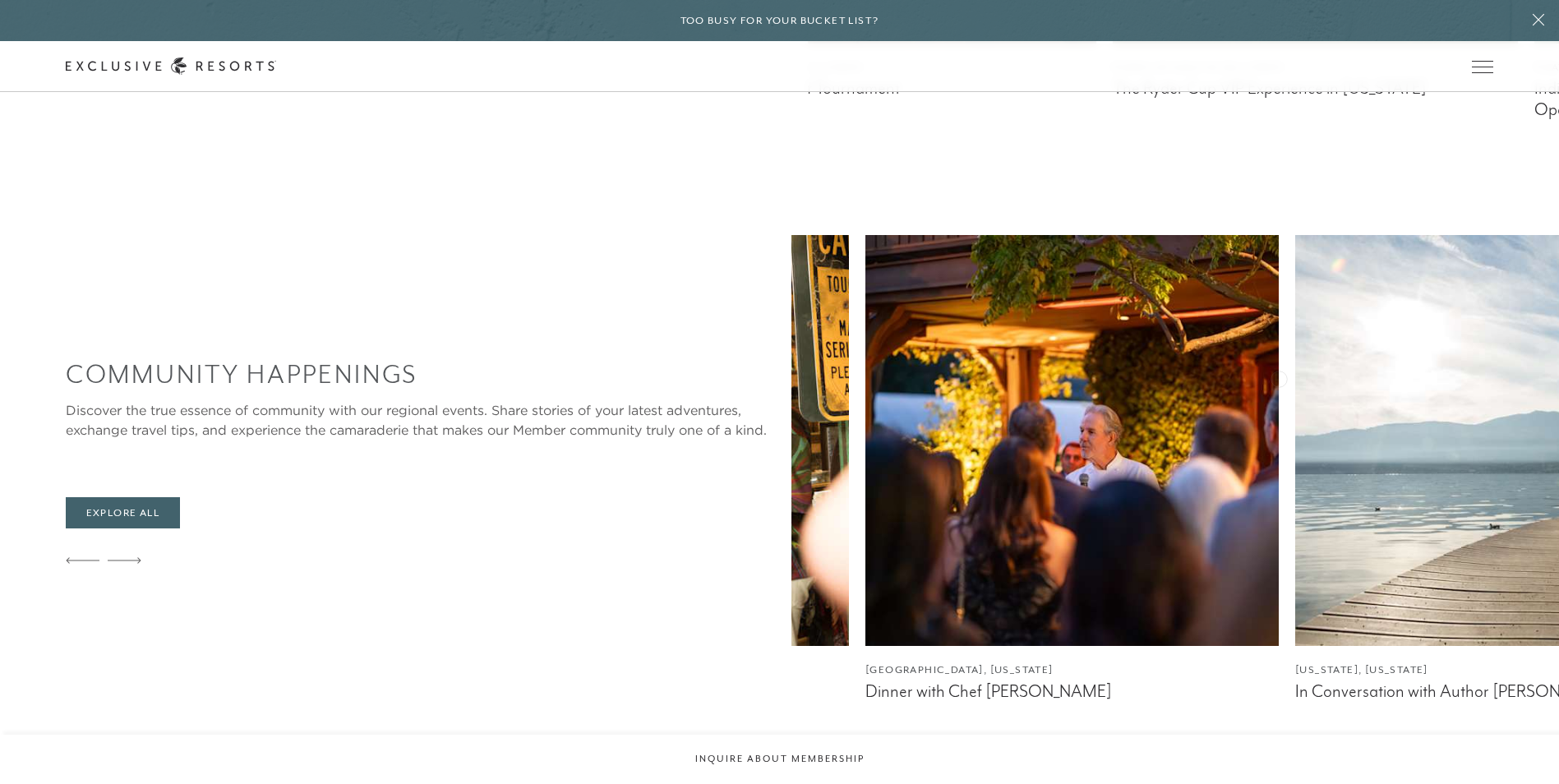
click at [1295, 364] on img at bounding box center [1502, 439] width 414 height 410
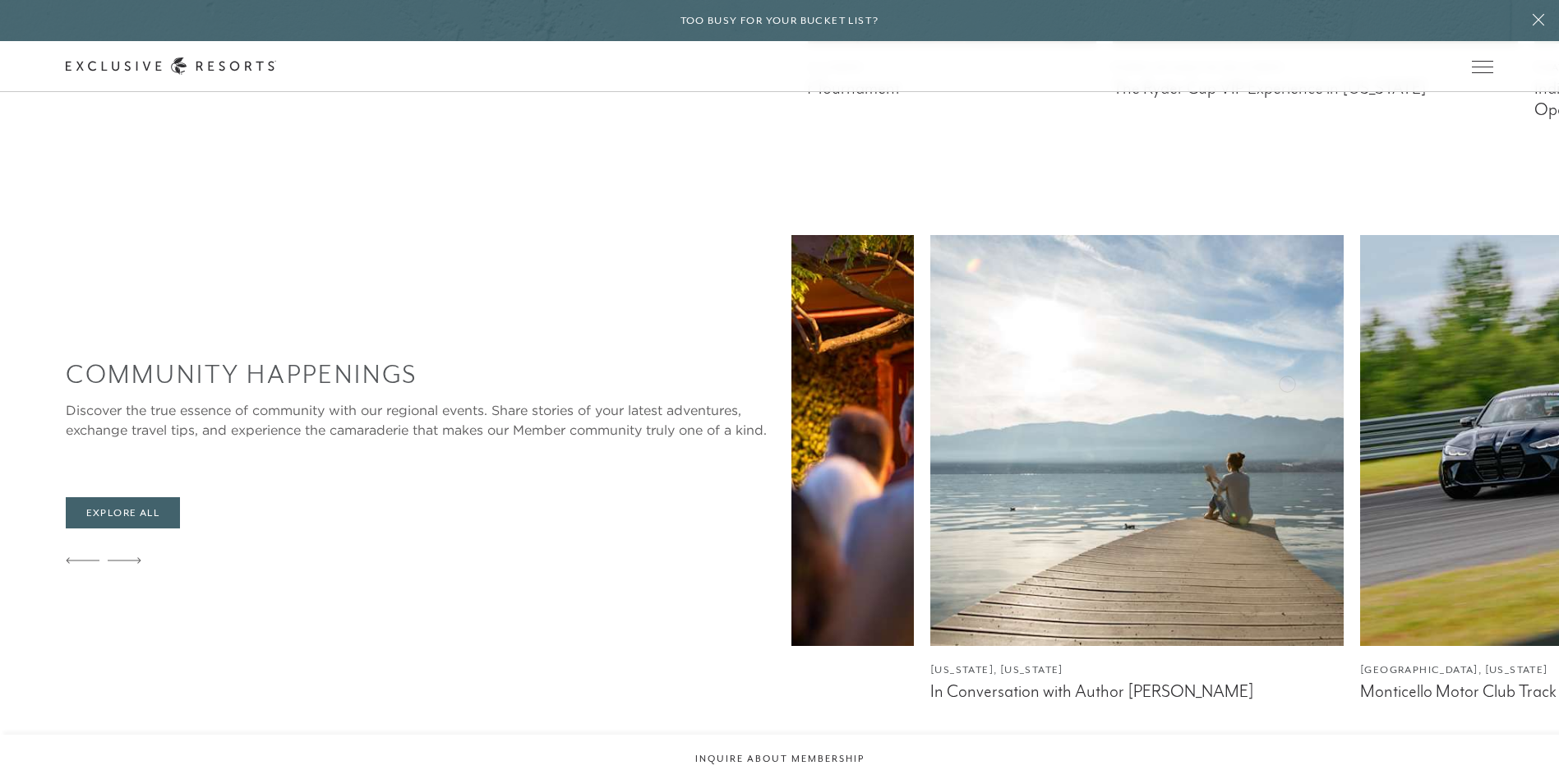
click at [1360, 365] on img at bounding box center [1567, 439] width 414 height 410
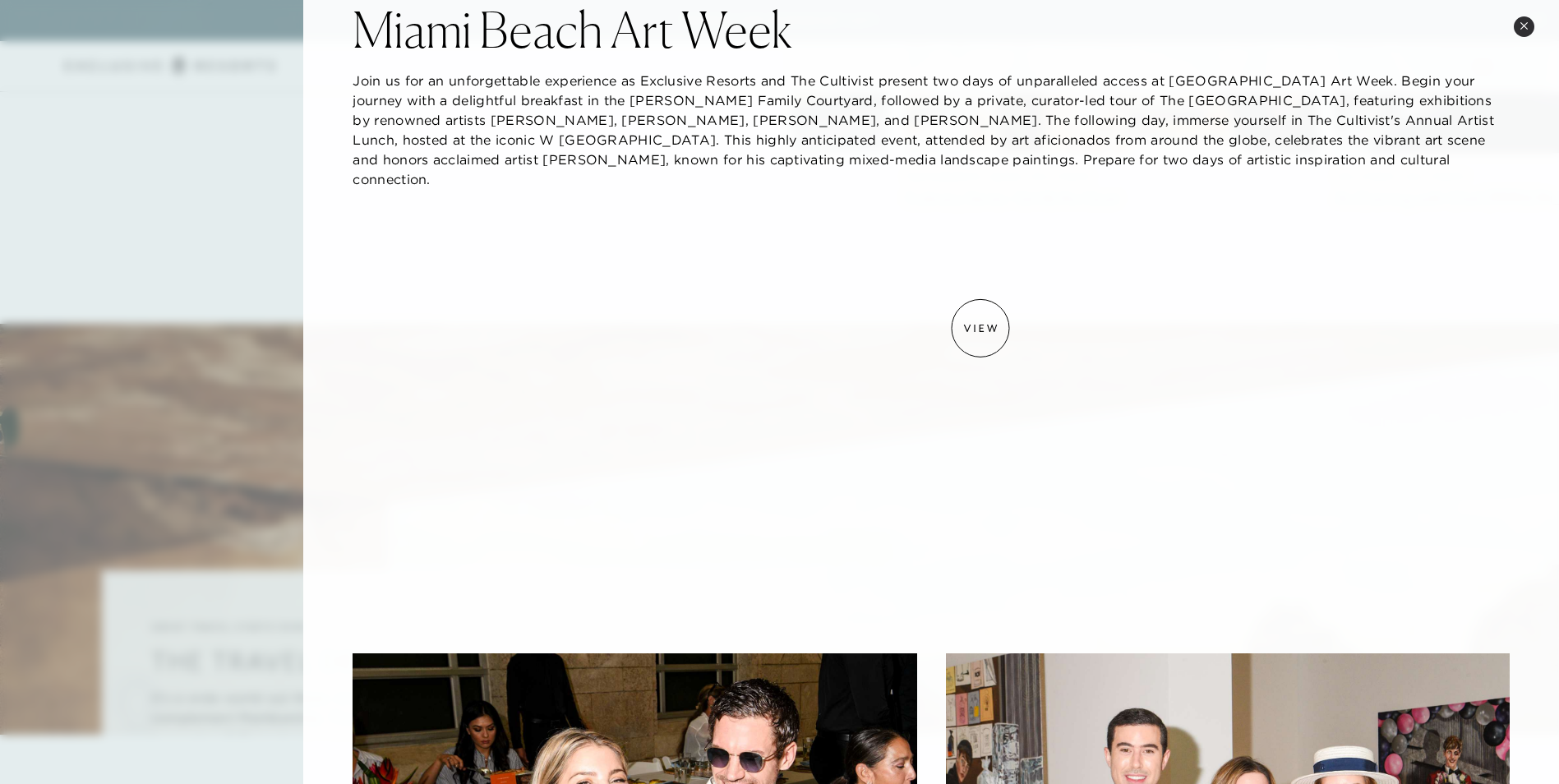
scroll to position [0, 0]
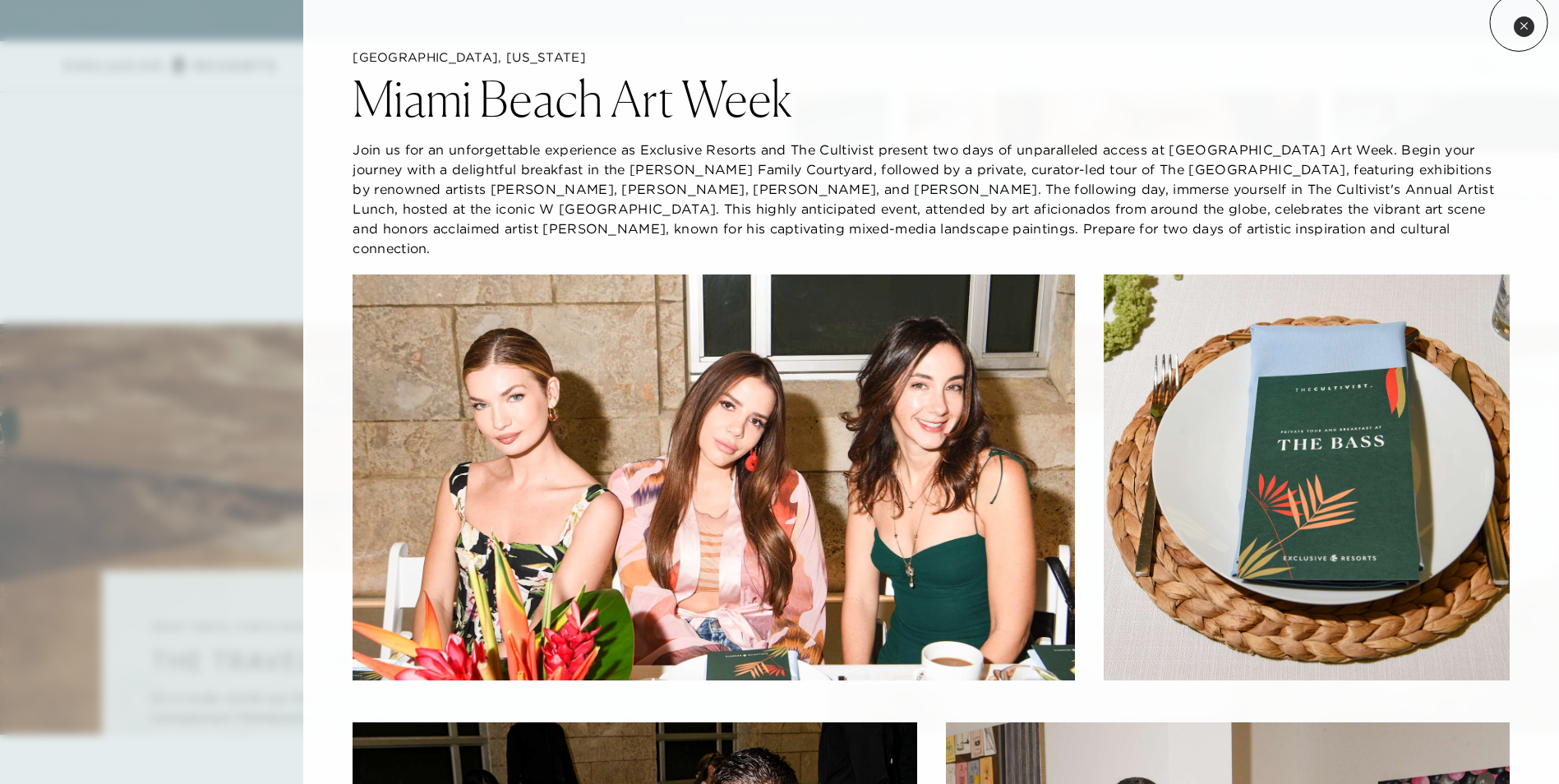
click at [1519, 22] on button "Close quickview" at bounding box center [1524, 26] width 21 height 21
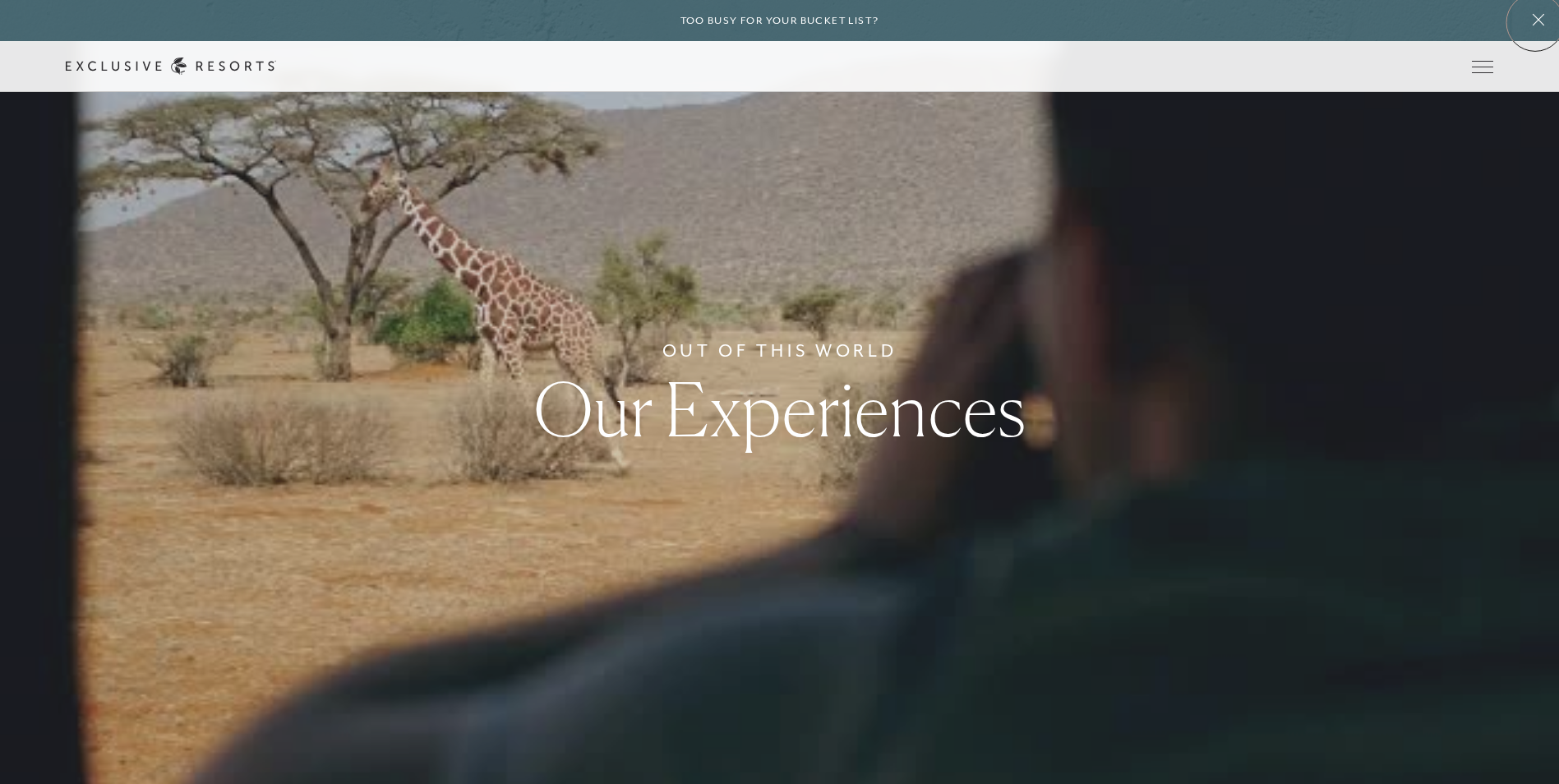
click at [1535, 22] on icon at bounding box center [1538, 19] width 31 height 13
